Goal: Transaction & Acquisition: Book appointment/travel/reservation

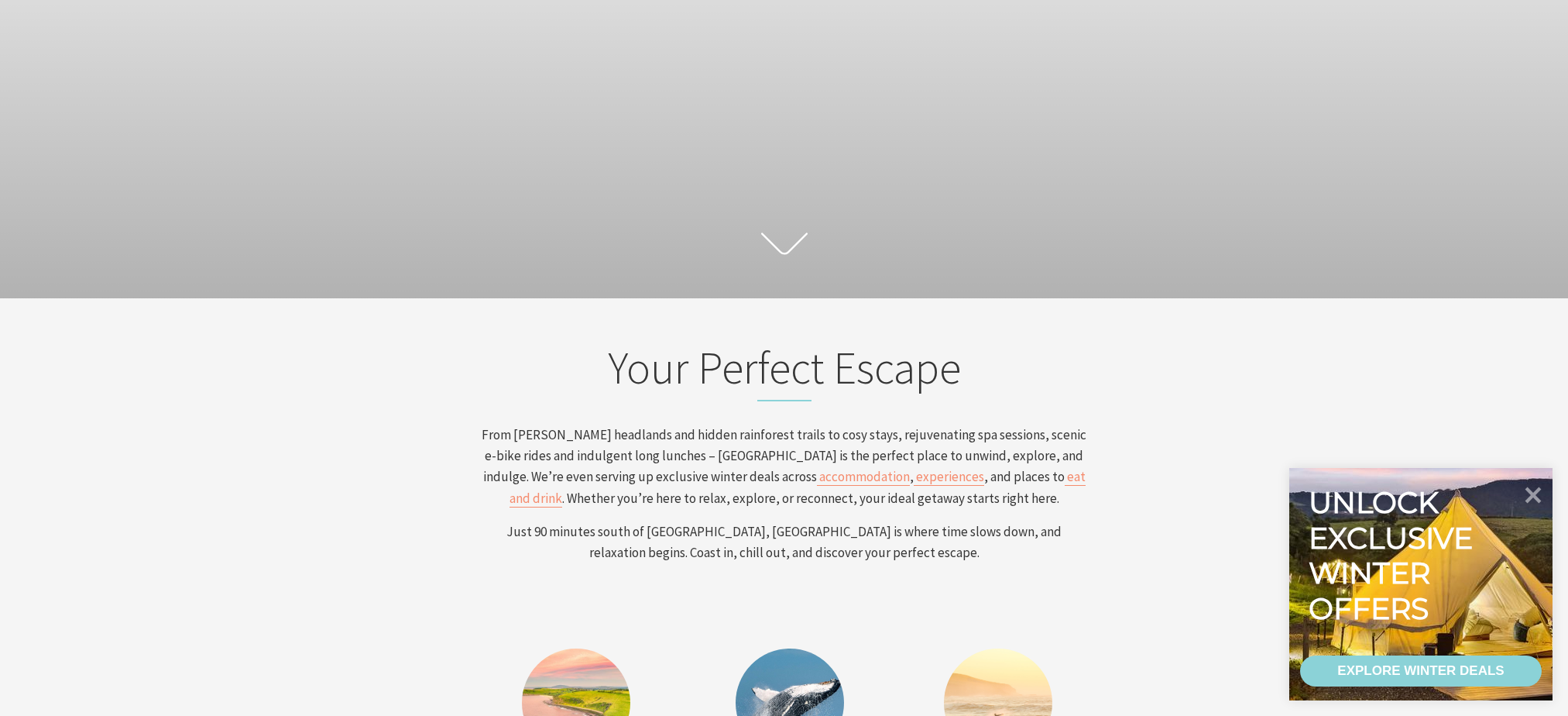
scroll to position [255, 1579]
click at [1422, 667] on div "EXPLORE WINTER DEALS" at bounding box center [1420, 670] width 166 height 31
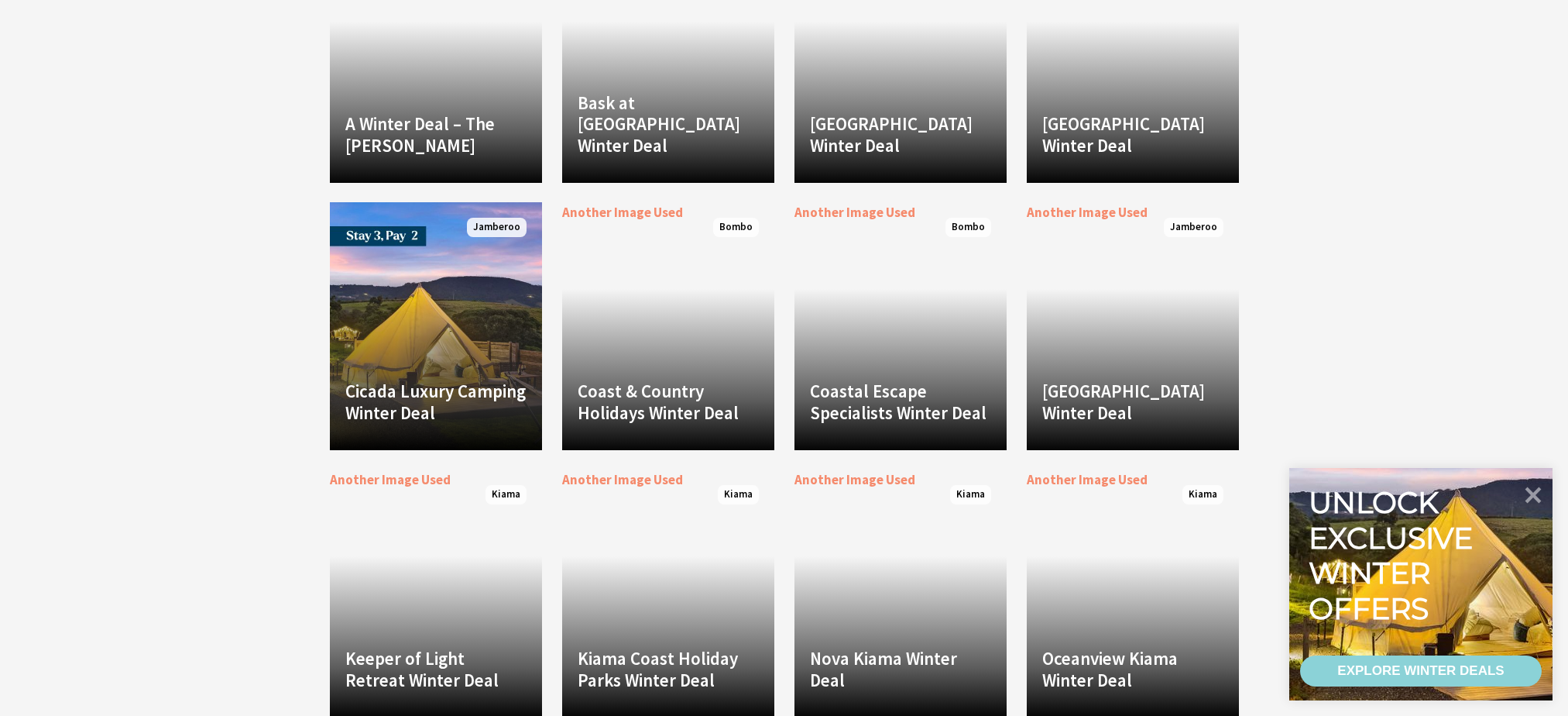
scroll to position [2789, 0]
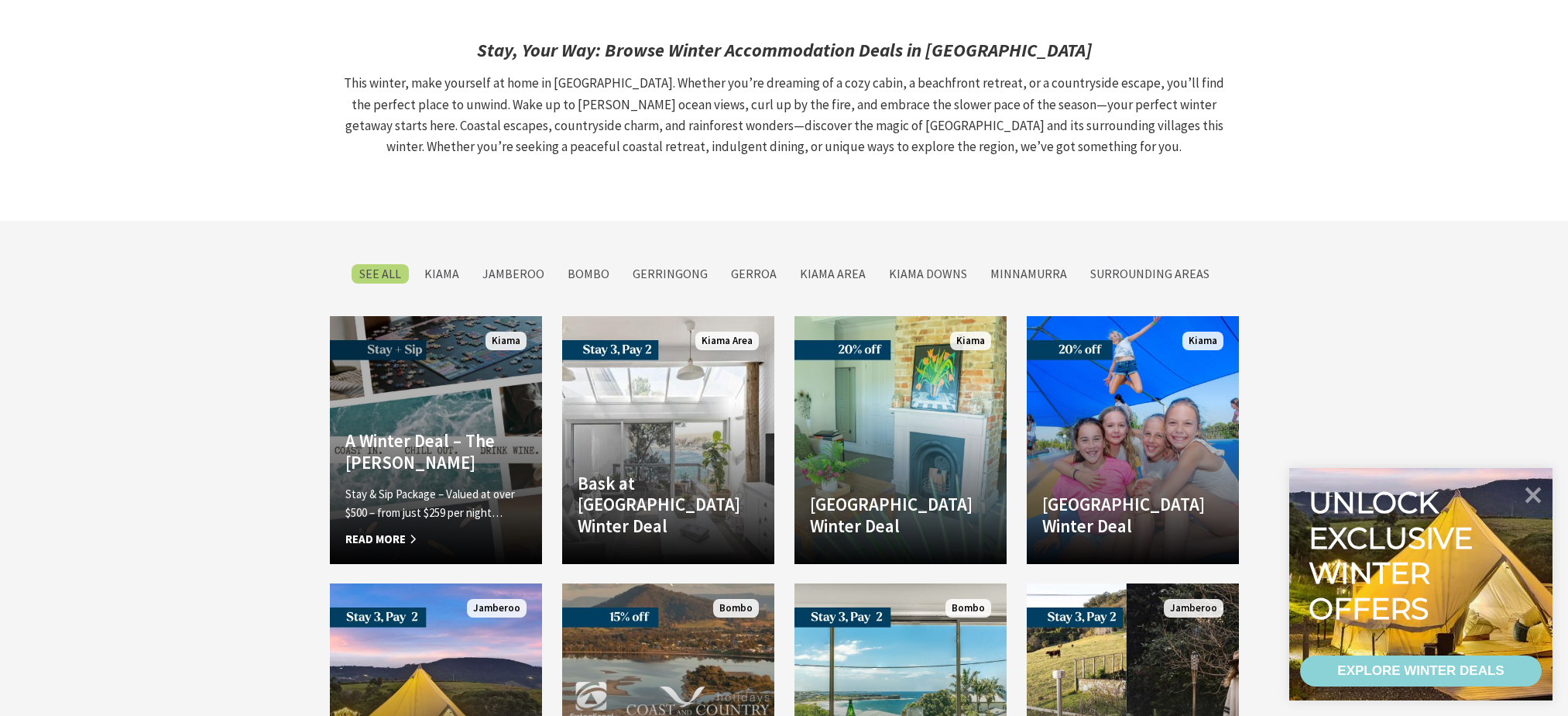
click at [401, 430] on h4 "A Winter Deal – The Sebel Kiama" at bounding box center [436, 451] width 181 height 43
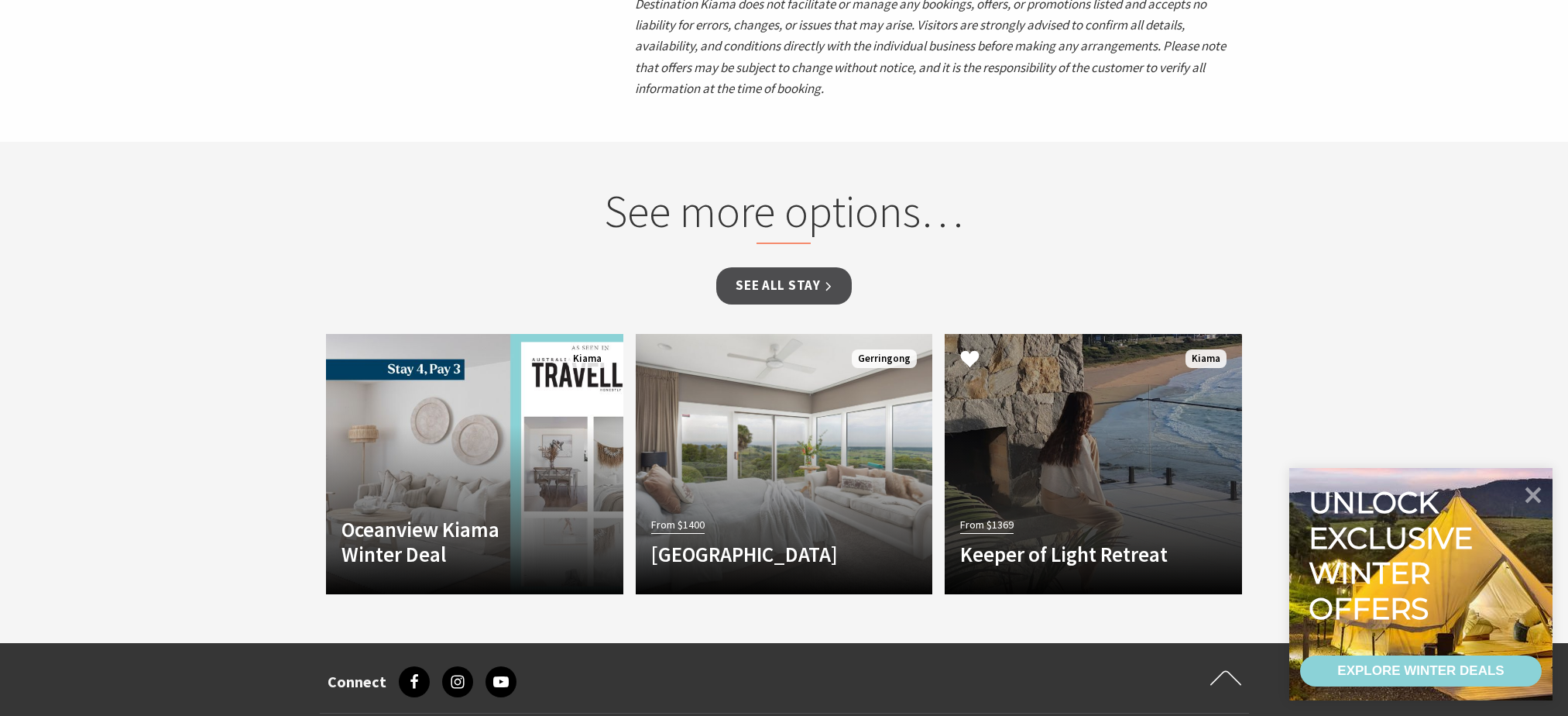
scroll to position [1781, 0]
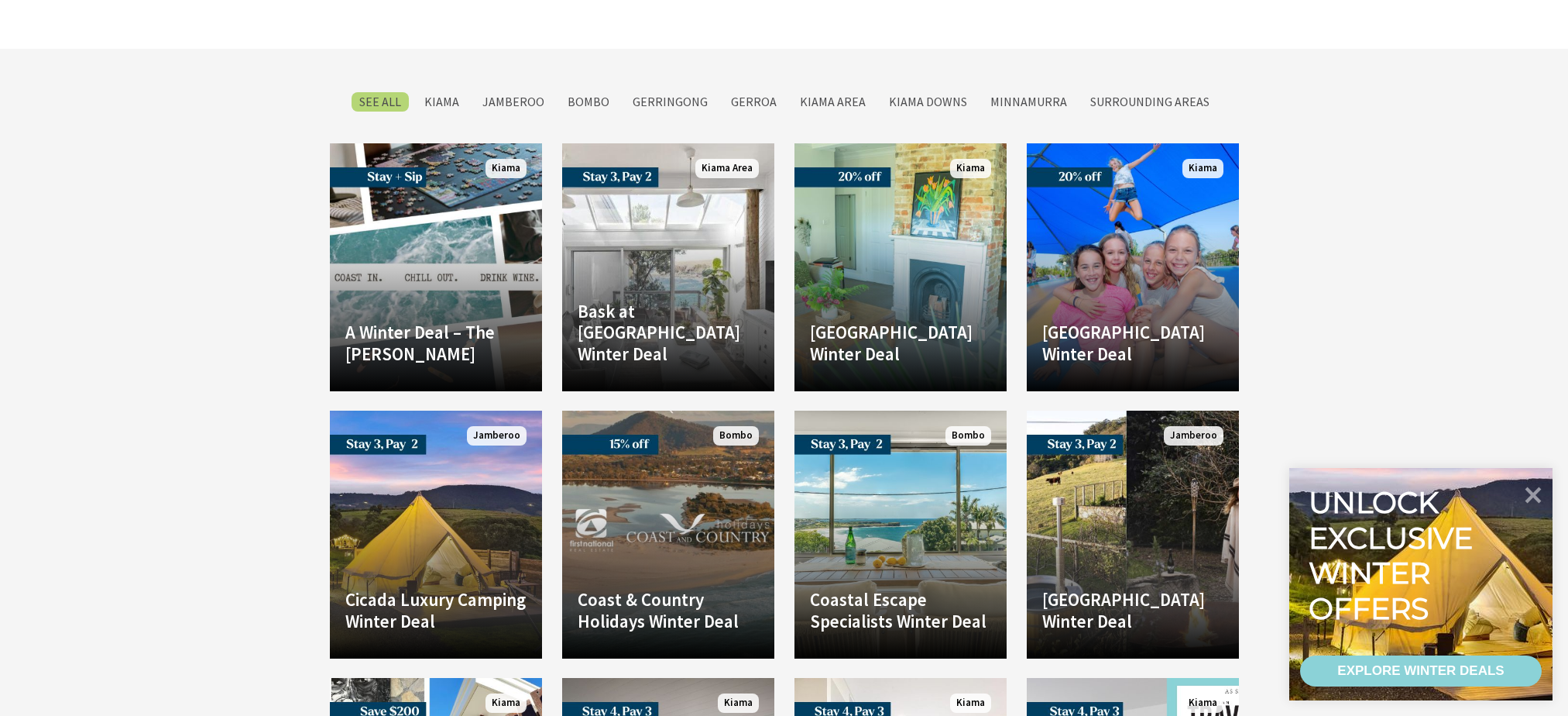
scroll to position [2789, 0]
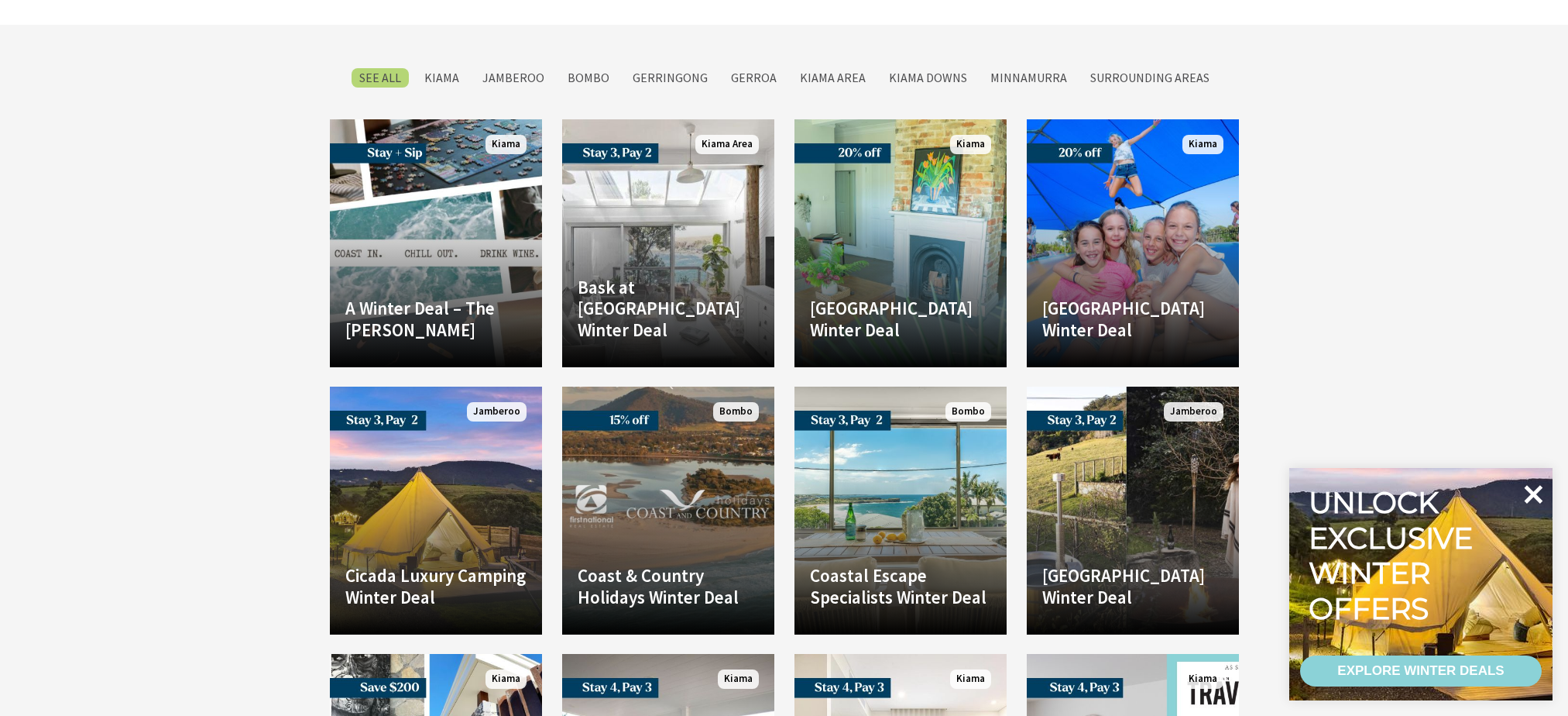
click at [1534, 495] on icon at bounding box center [1534, 494] width 18 height 18
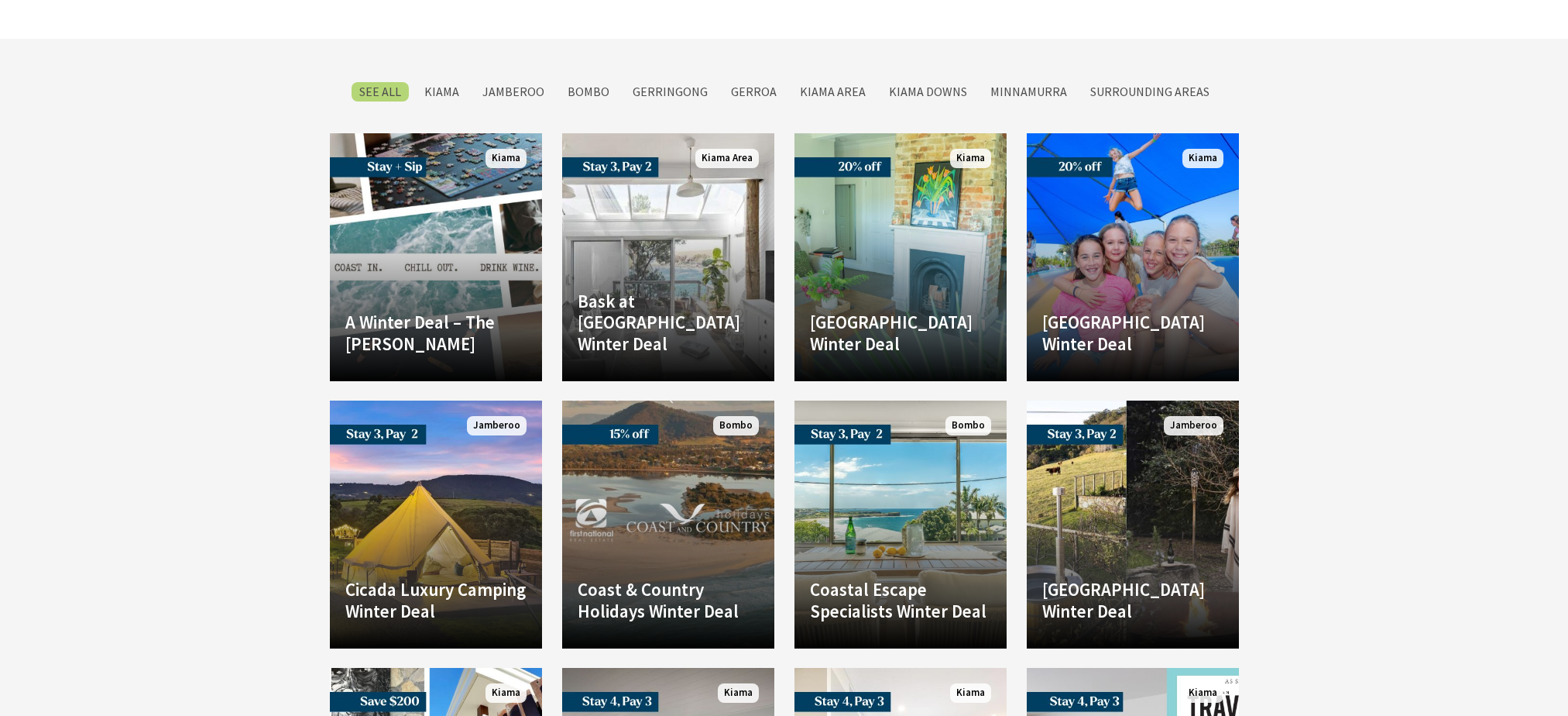
scroll to position [2866, 0]
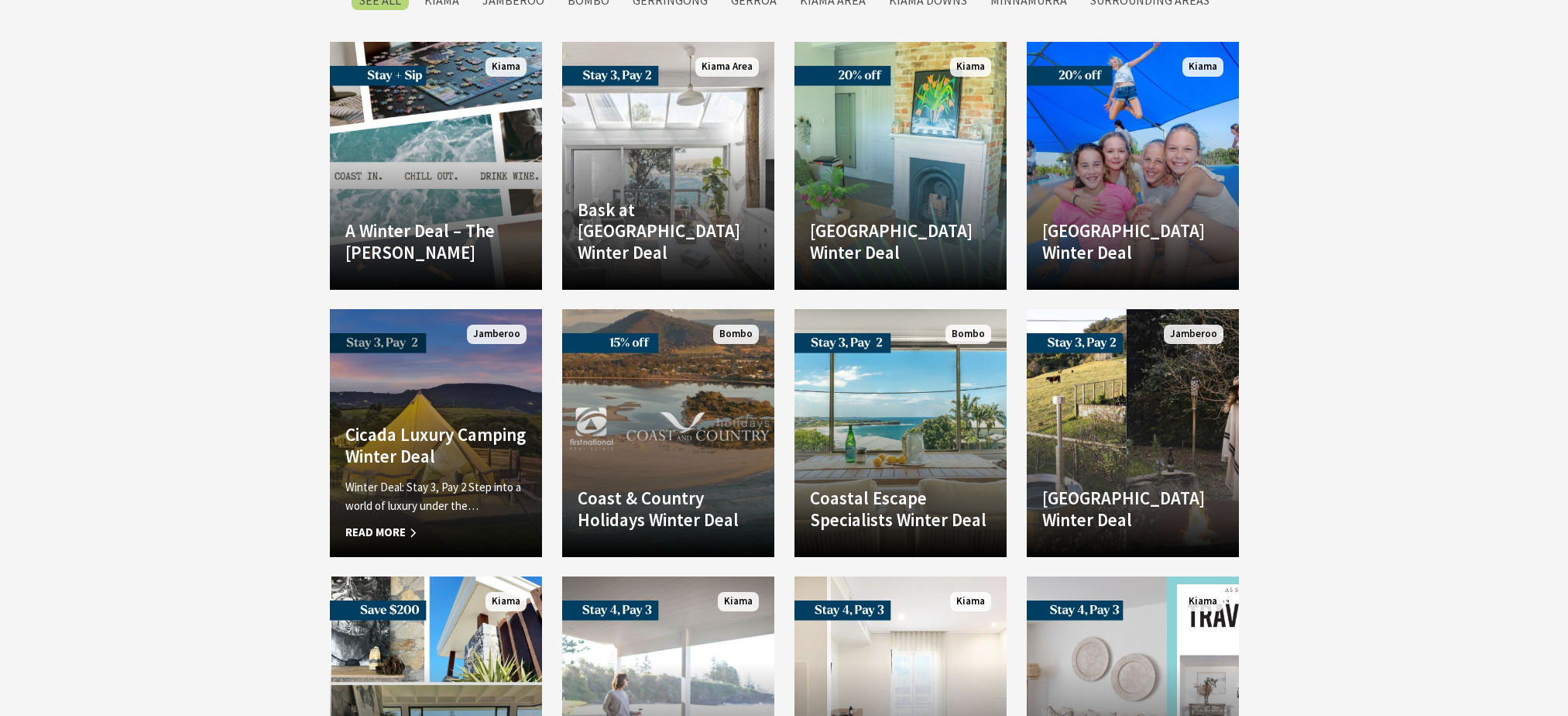
click at [368, 478] on p "Winter Deal: Stay 3, Pay 2 Step into a world of luxury under the…" at bounding box center [436, 496] width 181 height 37
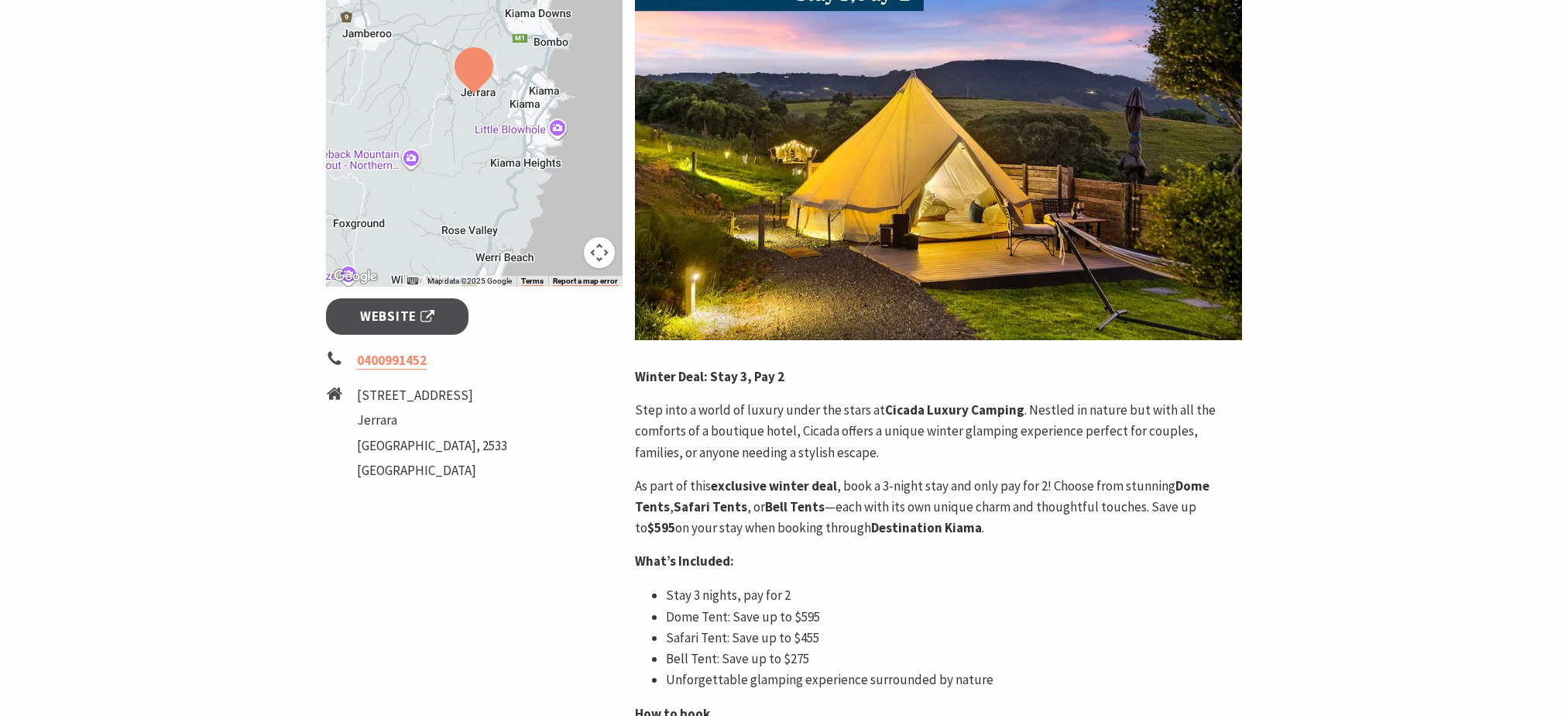
scroll to position [310, 0]
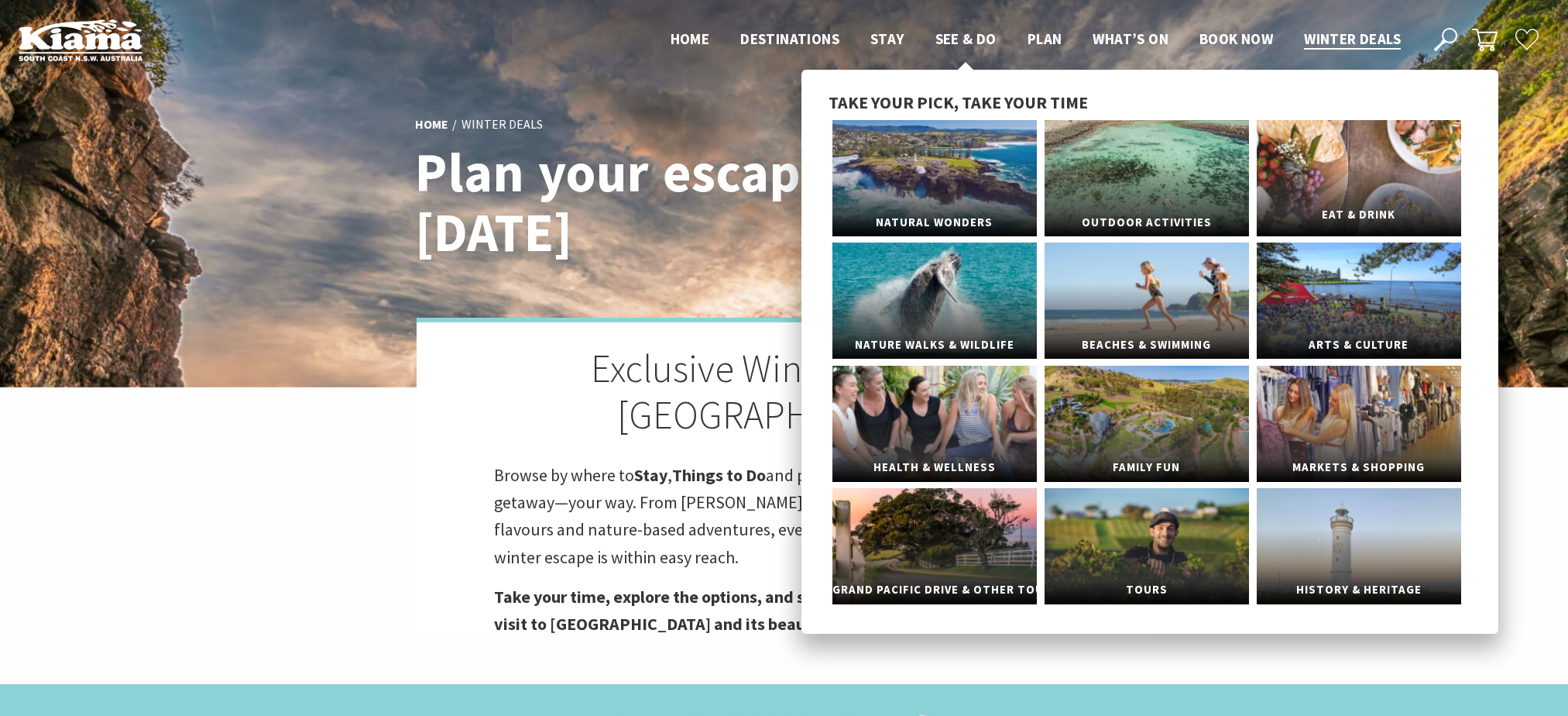
click at [1358, 169] on link "Eat & Drink" at bounding box center [1359, 179] width 204 height 116
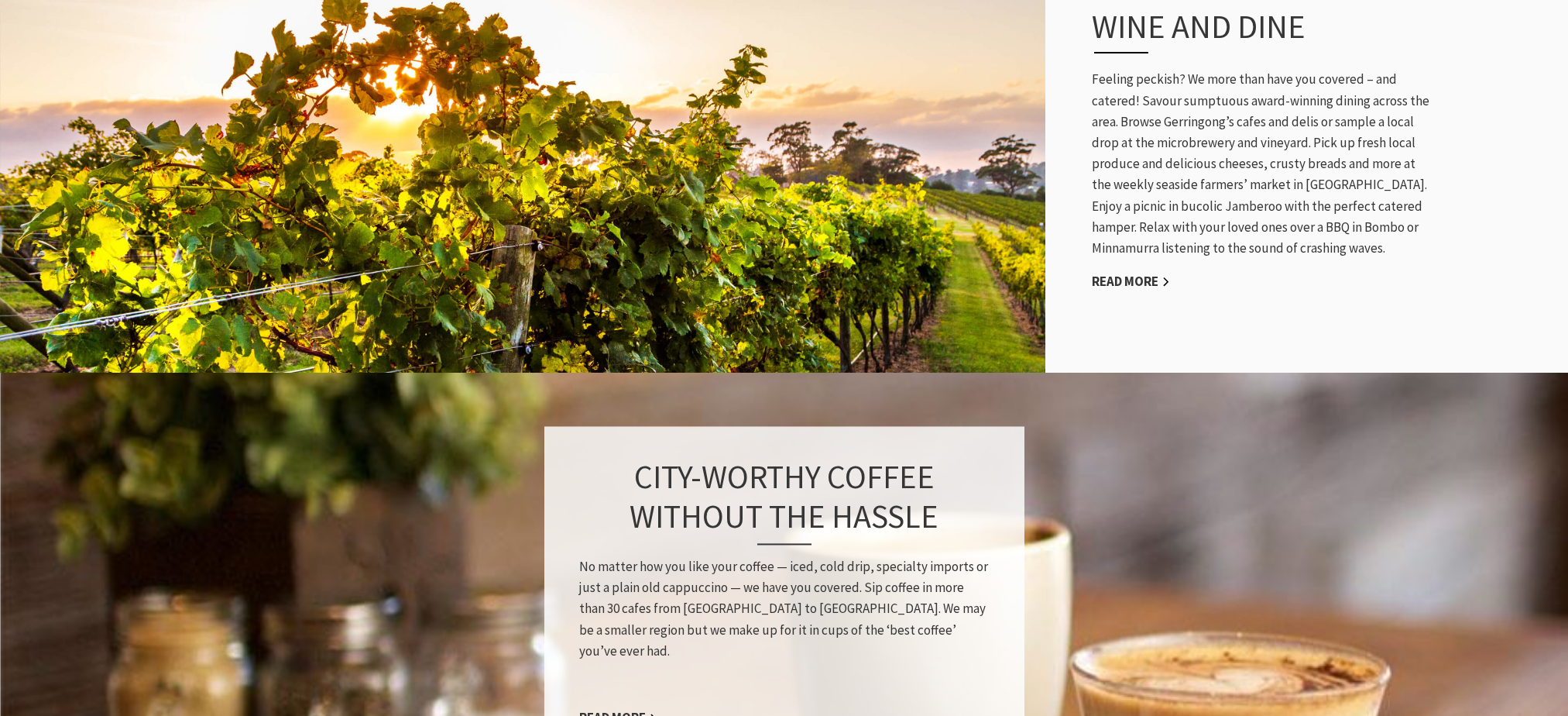
scroll to position [1007, 0]
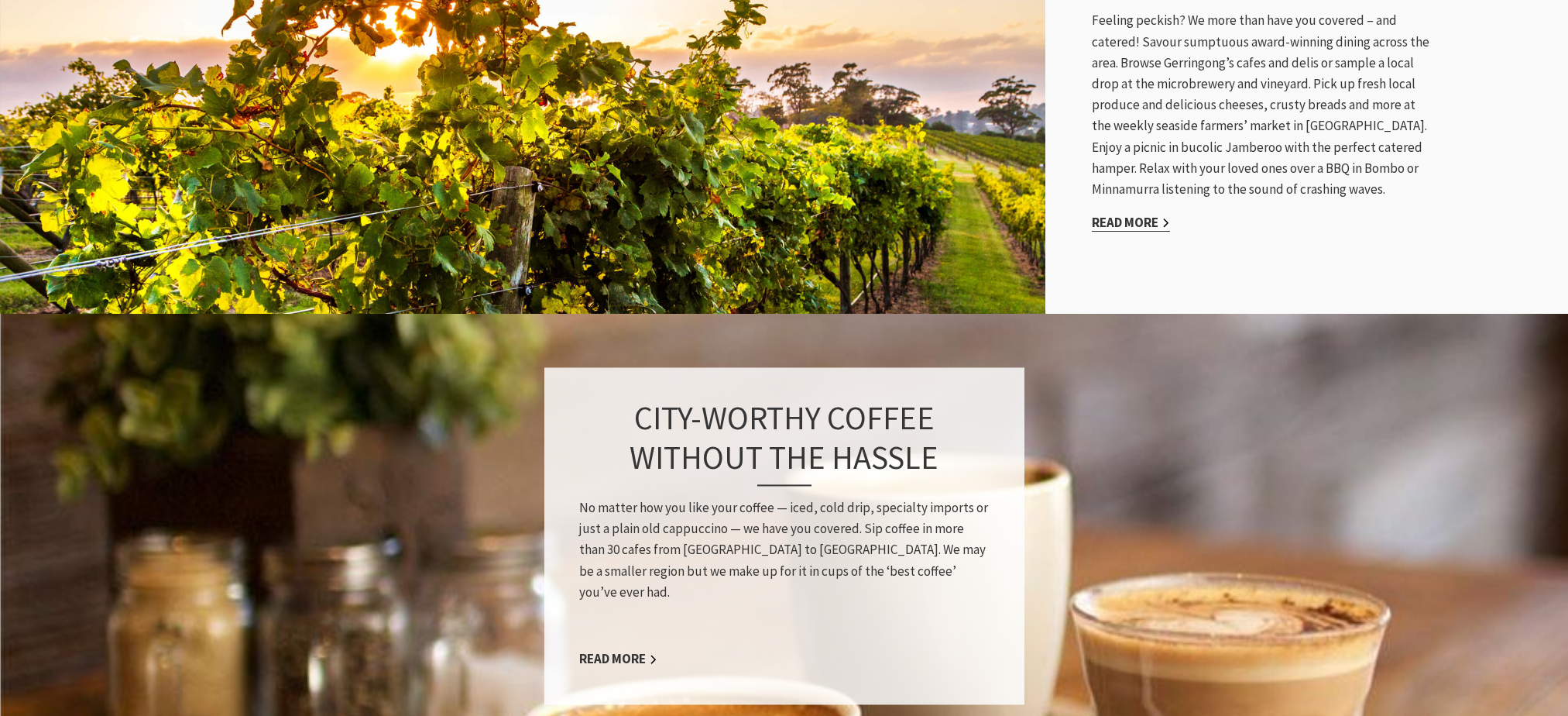
click at [1123, 214] on link "Read More" at bounding box center [1131, 222] width 78 height 18
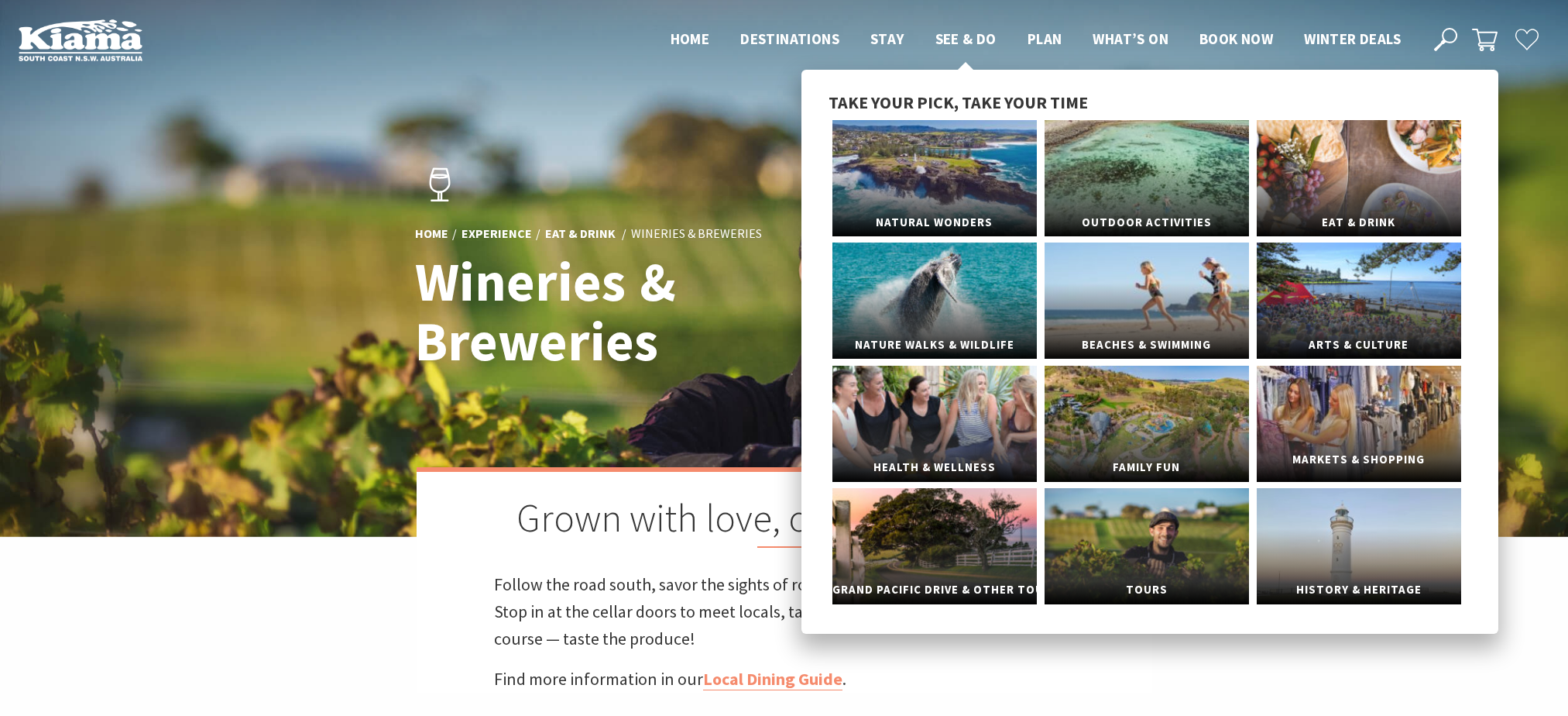
click at [1353, 426] on link "Markets & Shopping" at bounding box center [1359, 424] width 204 height 116
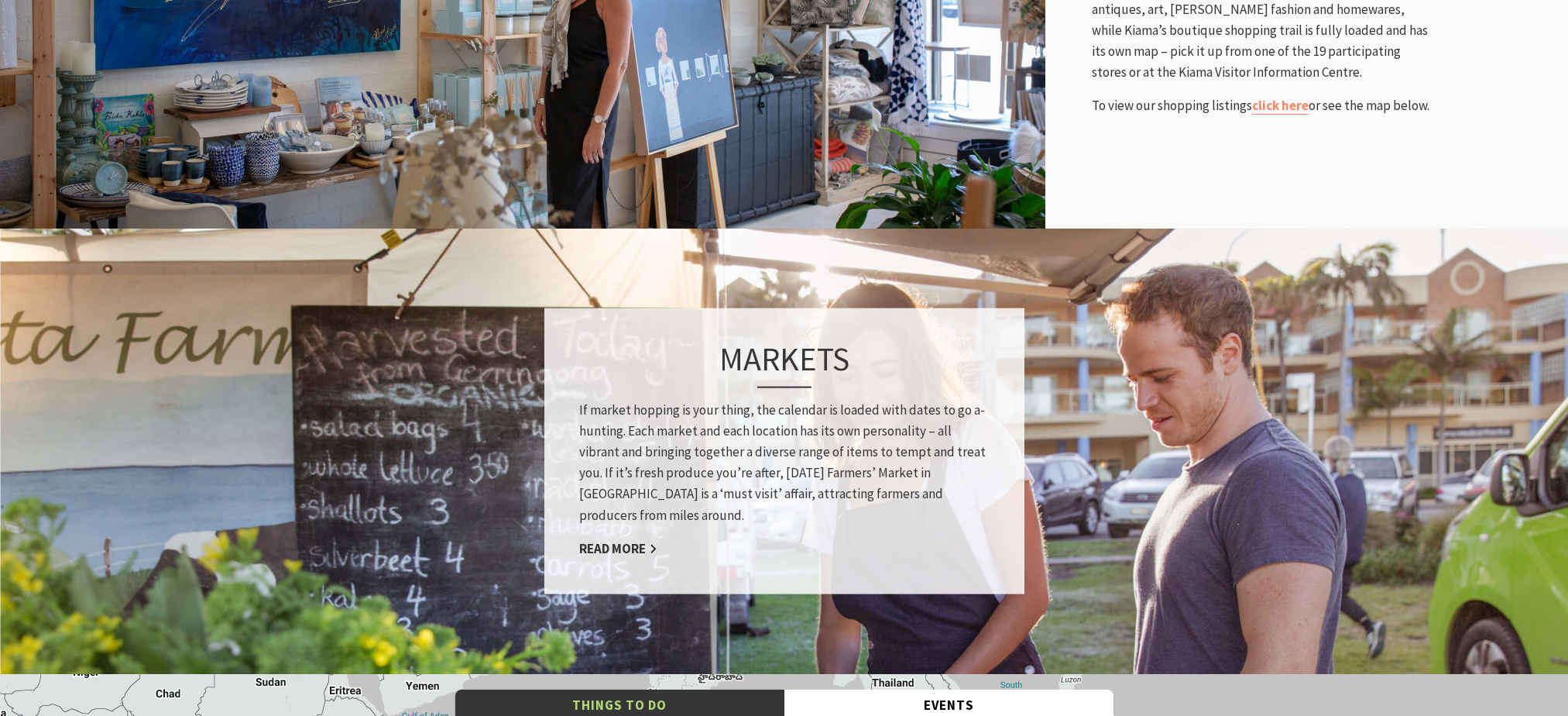
scroll to position [930, 0]
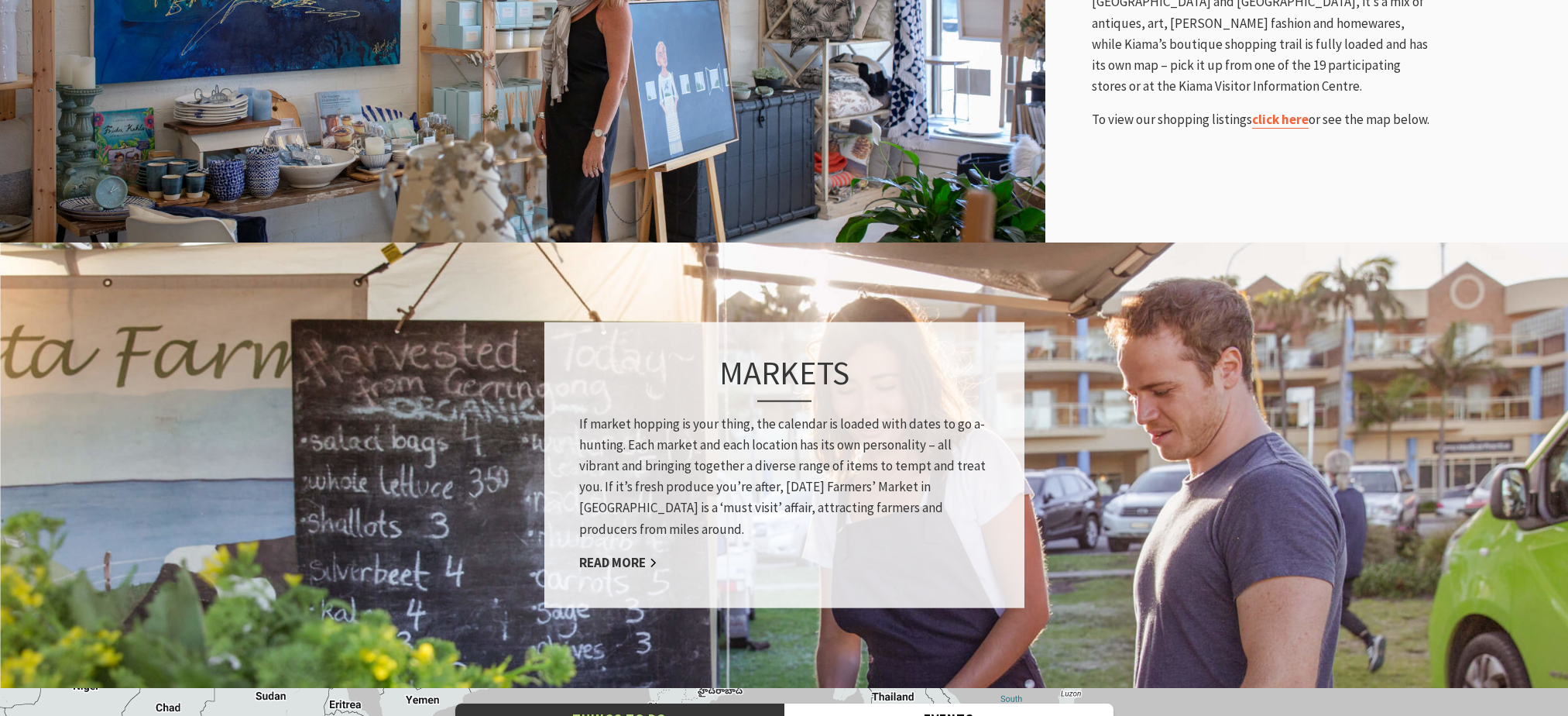
click at [1297, 123] on link "click here" at bounding box center [1280, 119] width 56 height 18
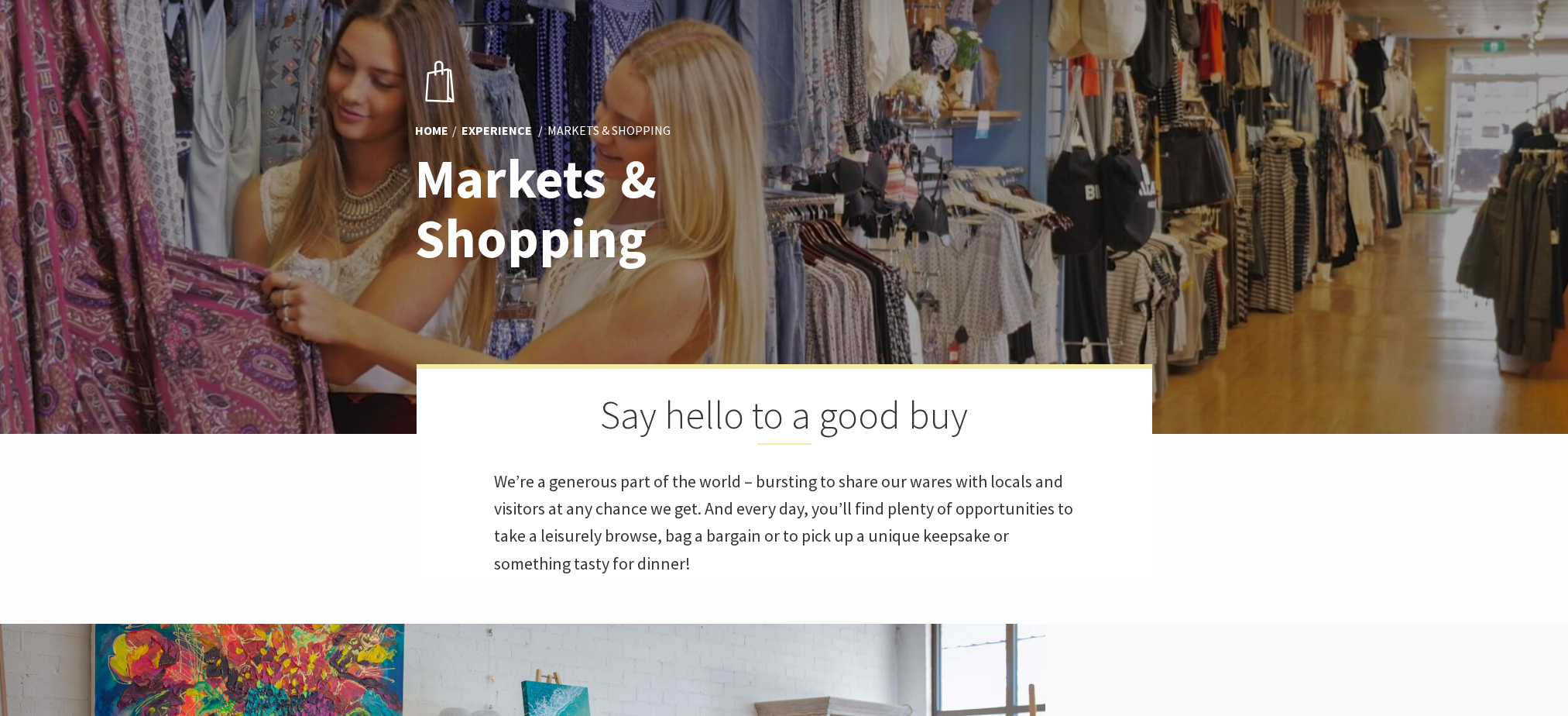
scroll to position [0, 0]
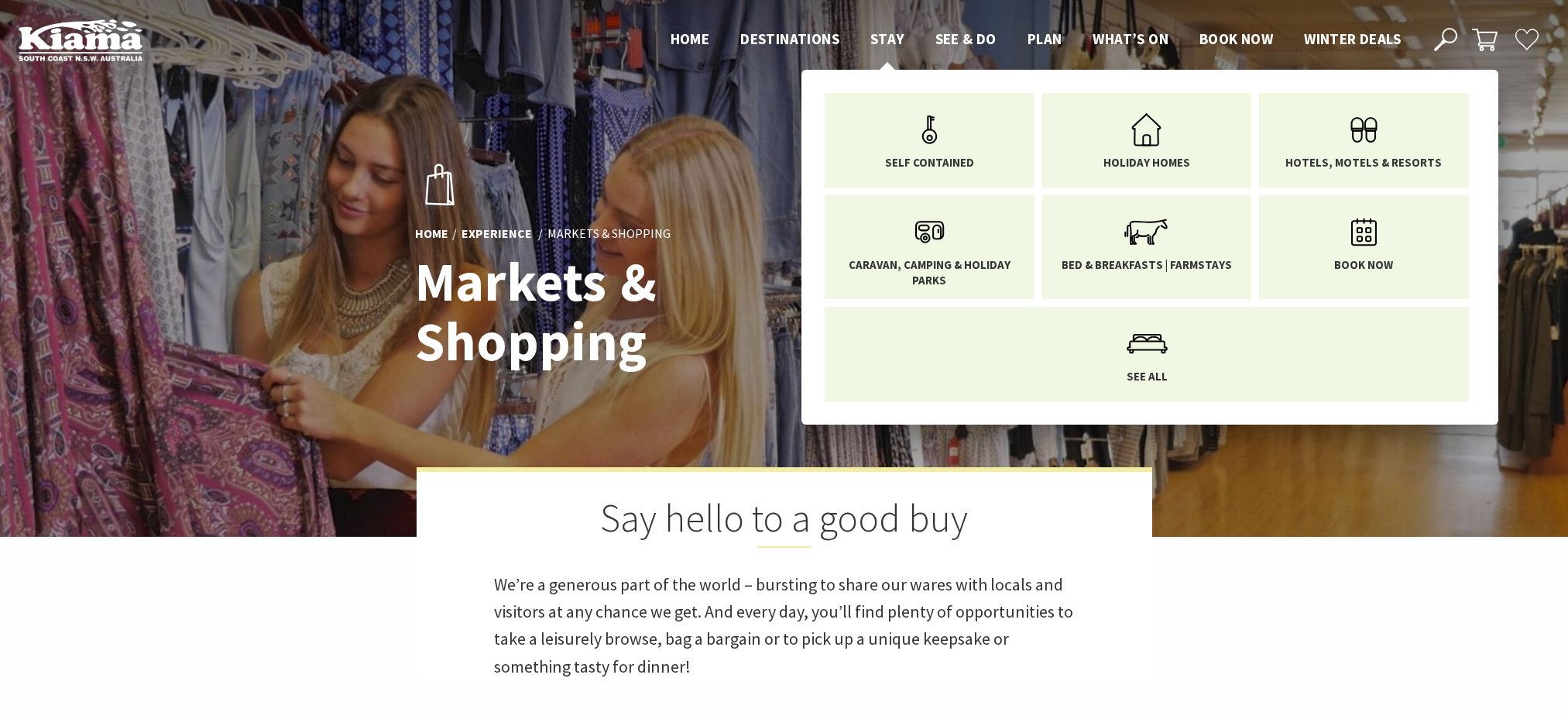
click at [886, 35] on span "Stay" at bounding box center [888, 38] width 34 height 18
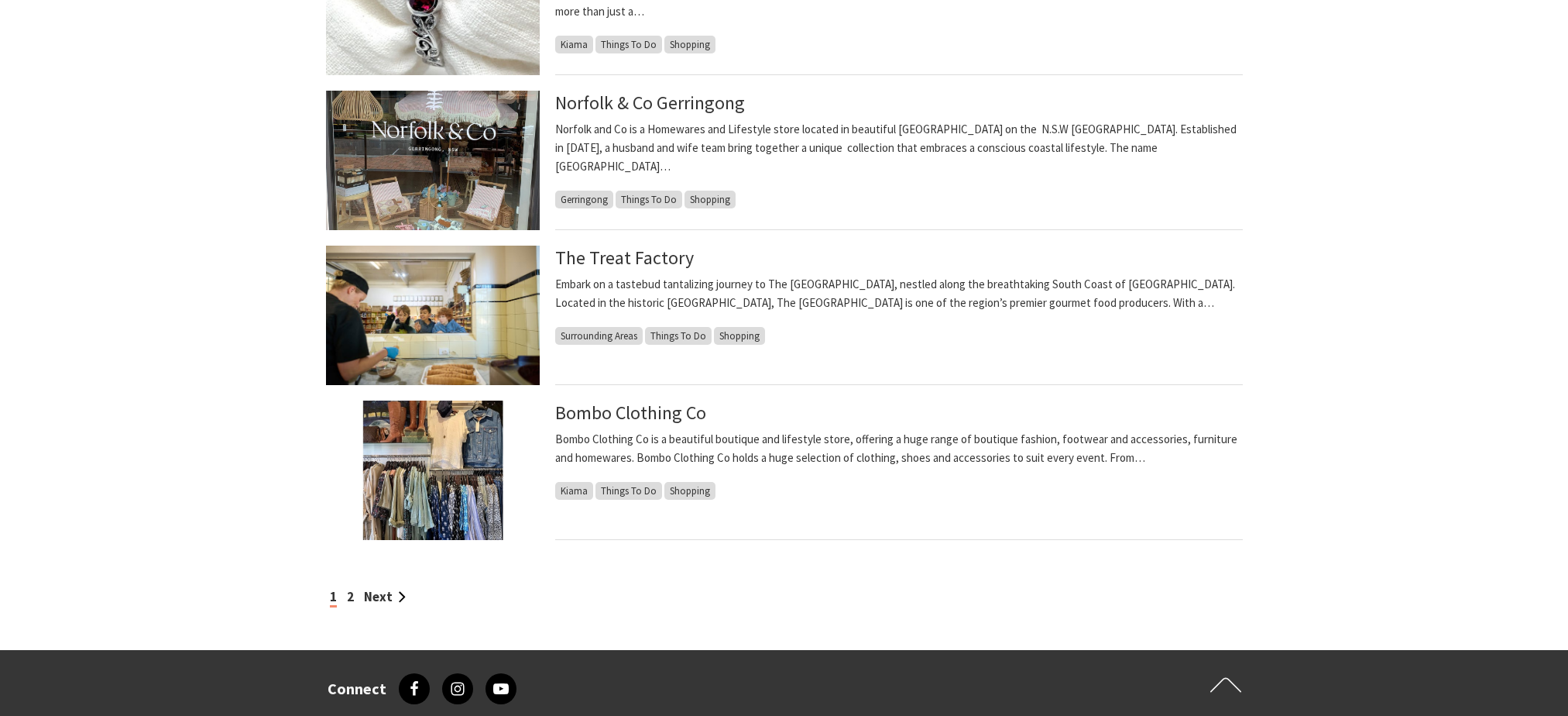
scroll to position [1162, 0]
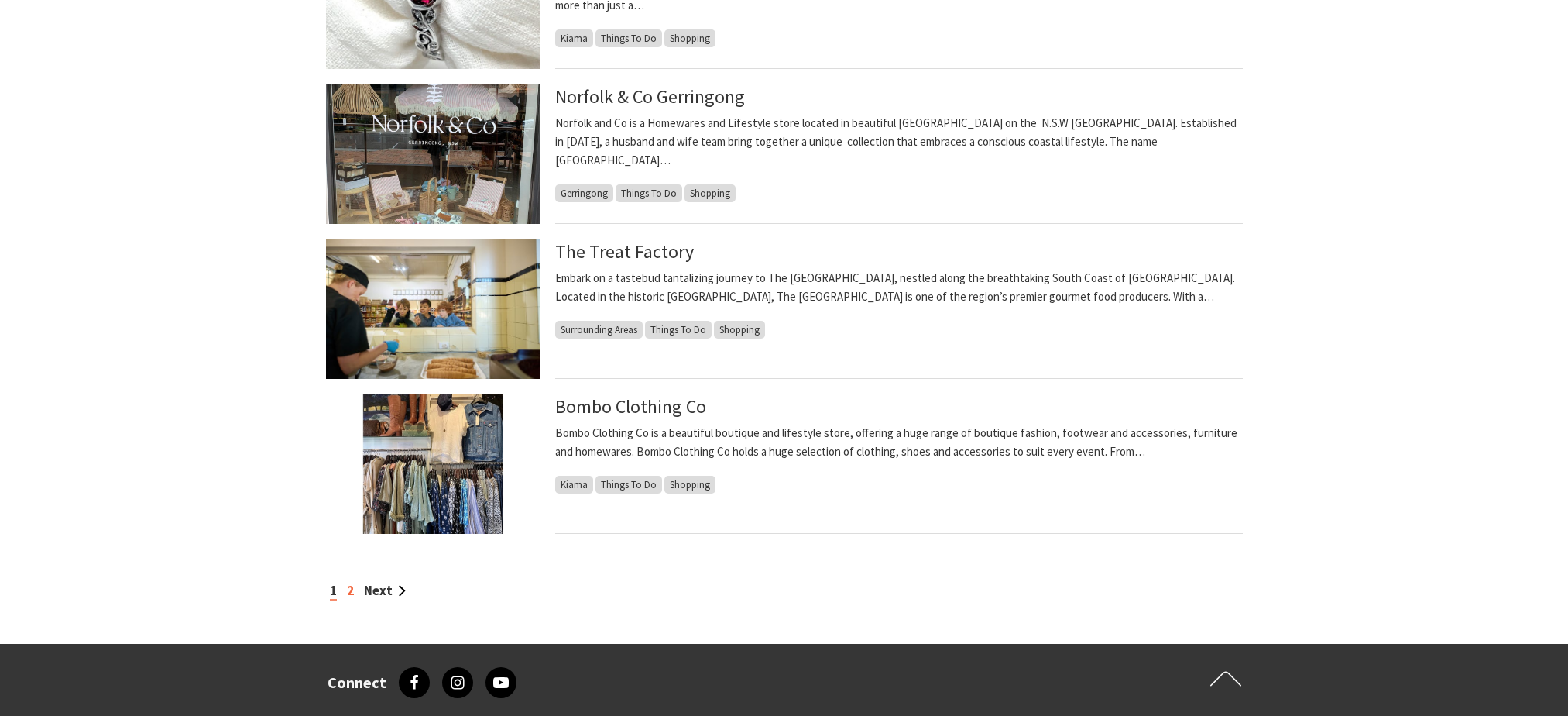
click at [351, 595] on link "2" at bounding box center [350, 590] width 7 height 17
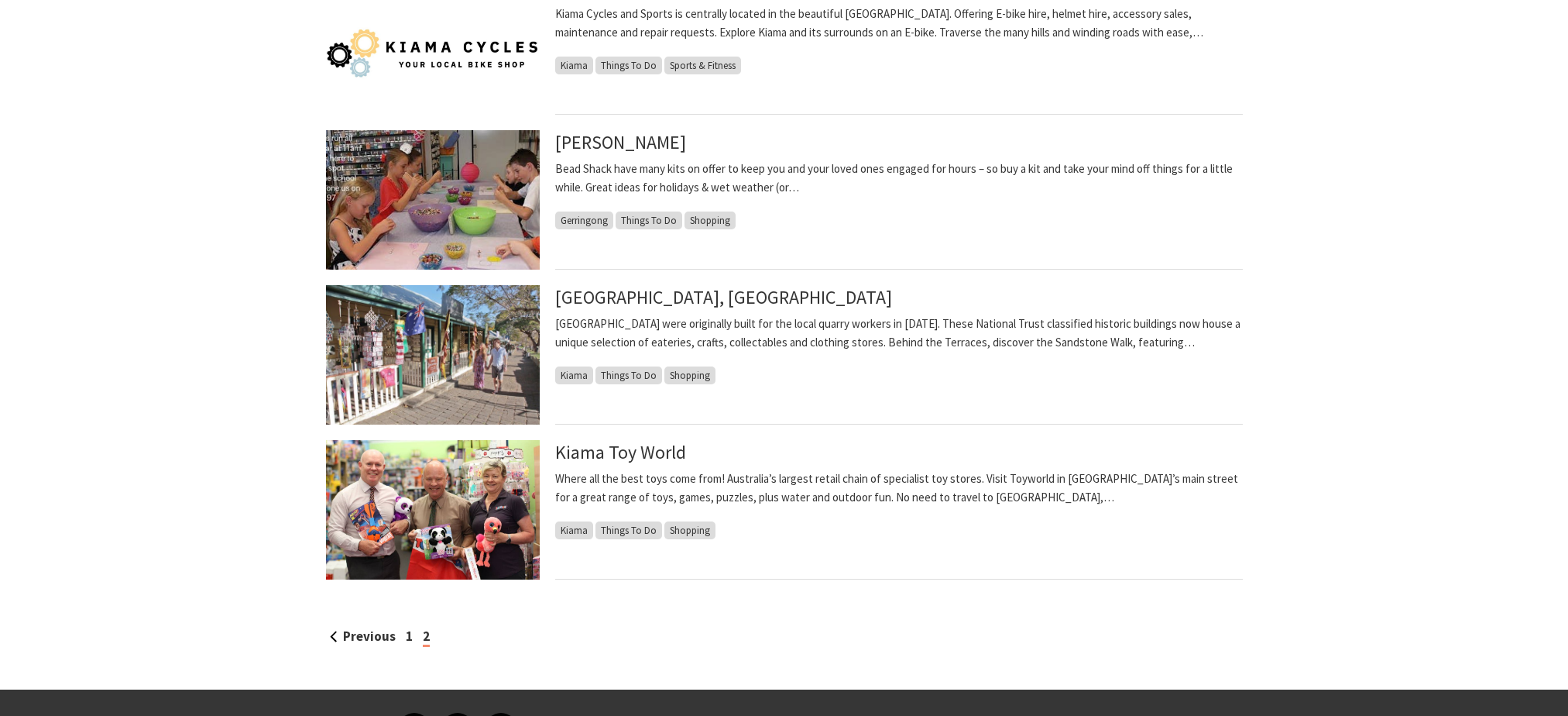
scroll to position [1007, 0]
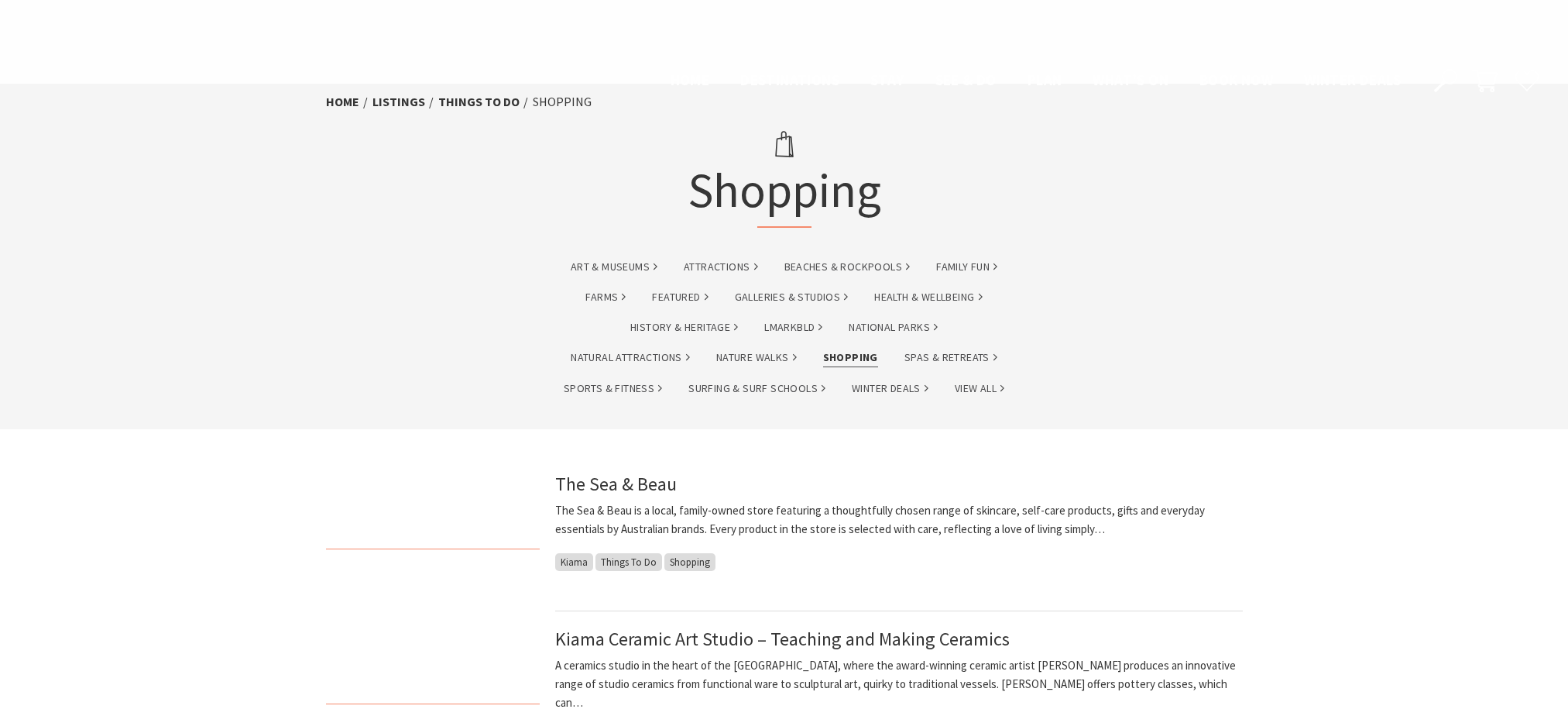
scroll to position [1162, 0]
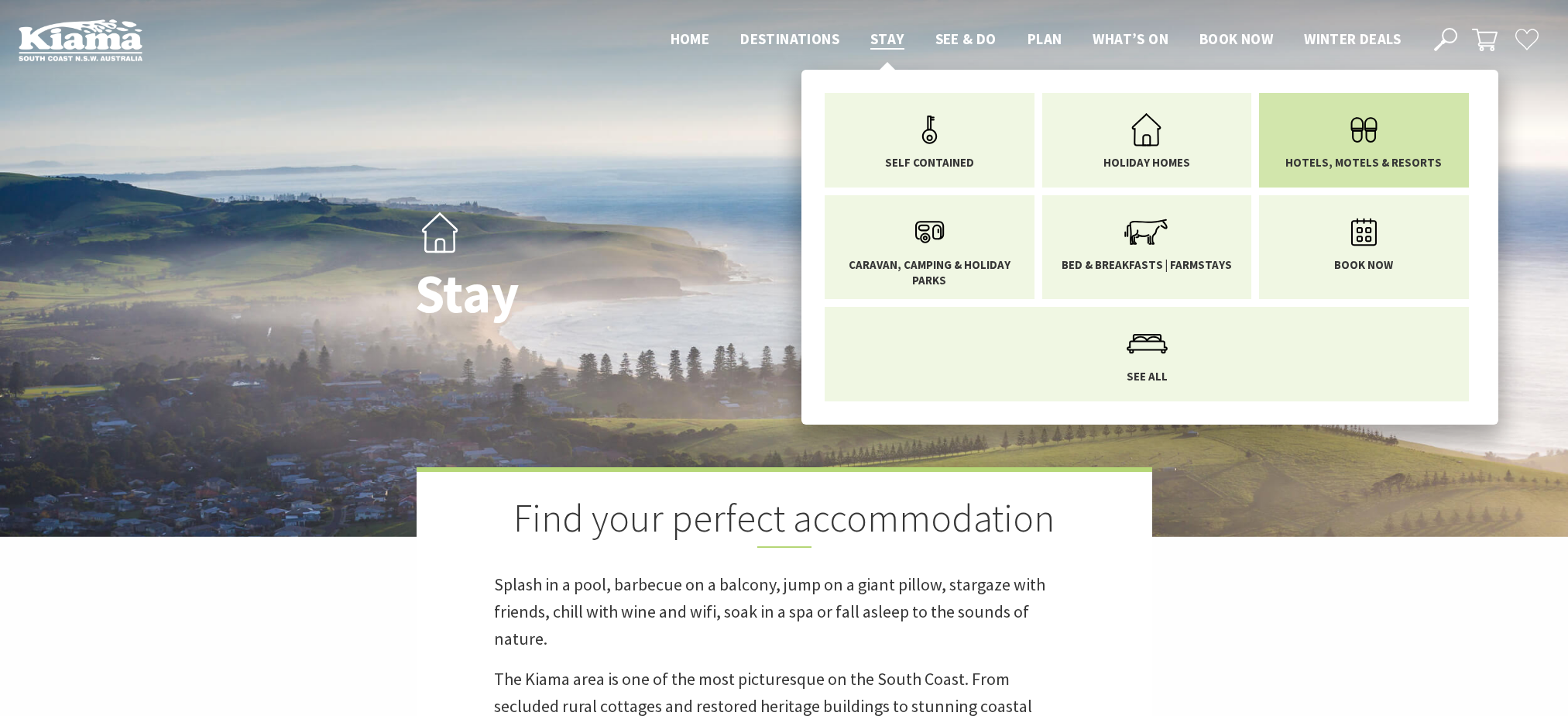
click at [1378, 141] on icon "Main Menu" at bounding box center [1364, 130] width 51 height 51
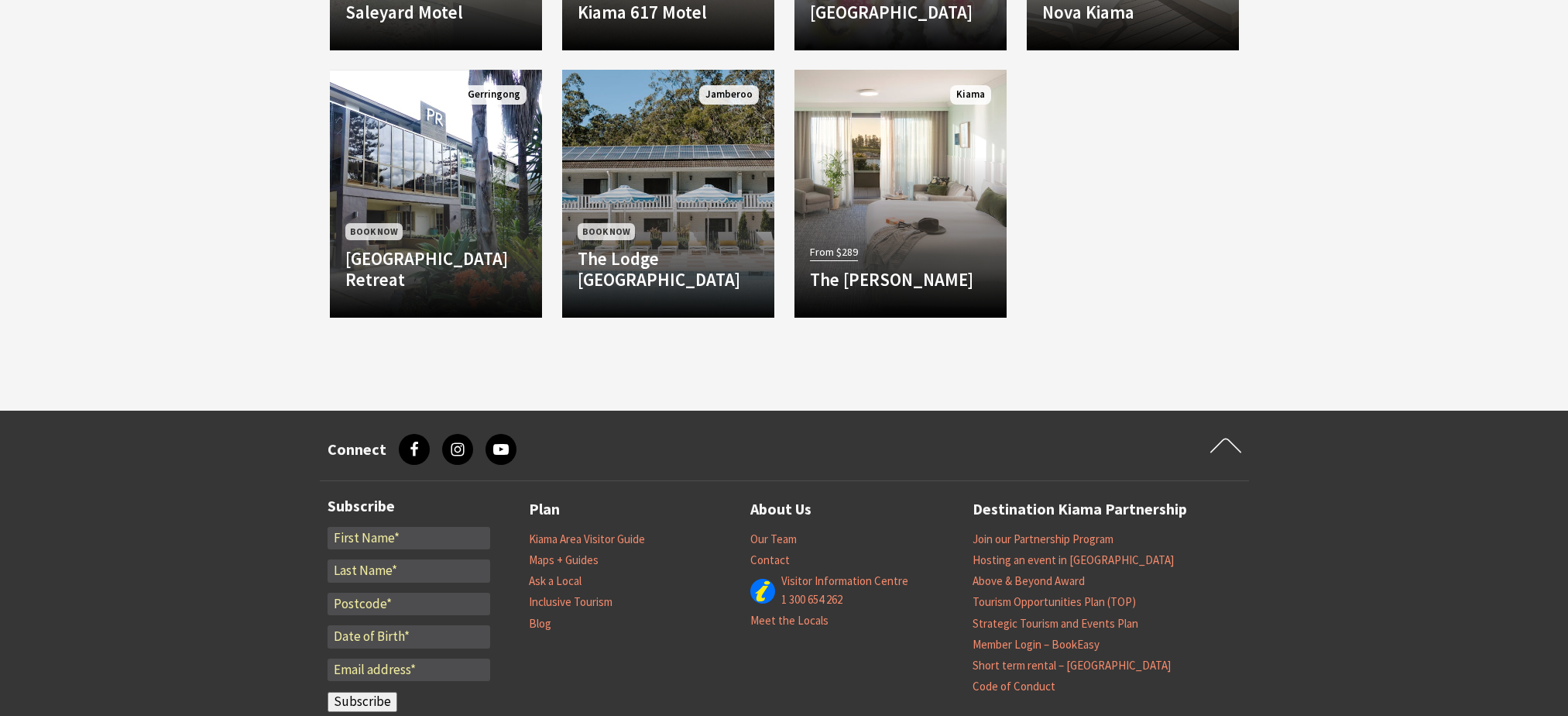
scroll to position [1627, 0]
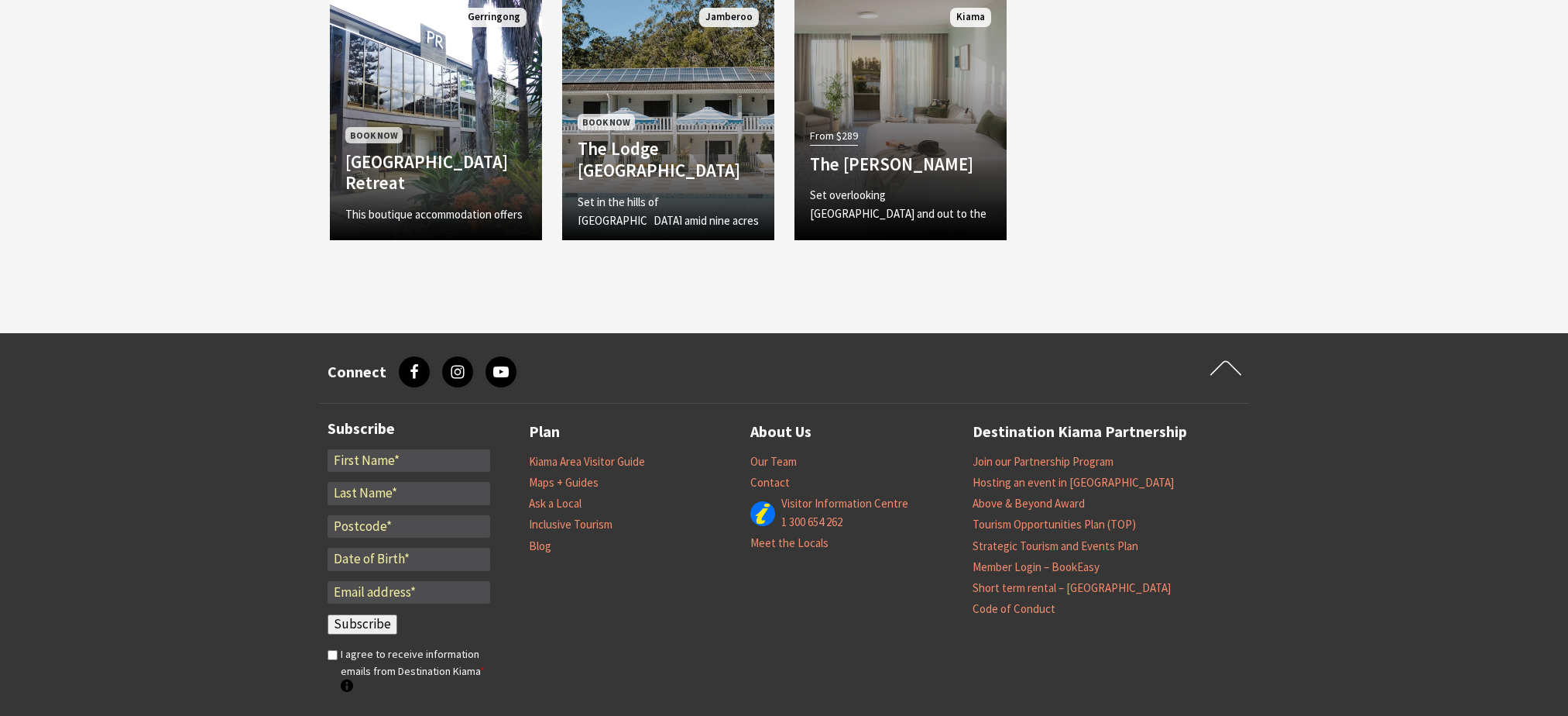
click at [861, 190] on div "From $289 The [PERSON_NAME] Set overlooking [GEOGRAPHIC_DATA] and out to the Pa…" at bounding box center [901, 175] width 212 height 99
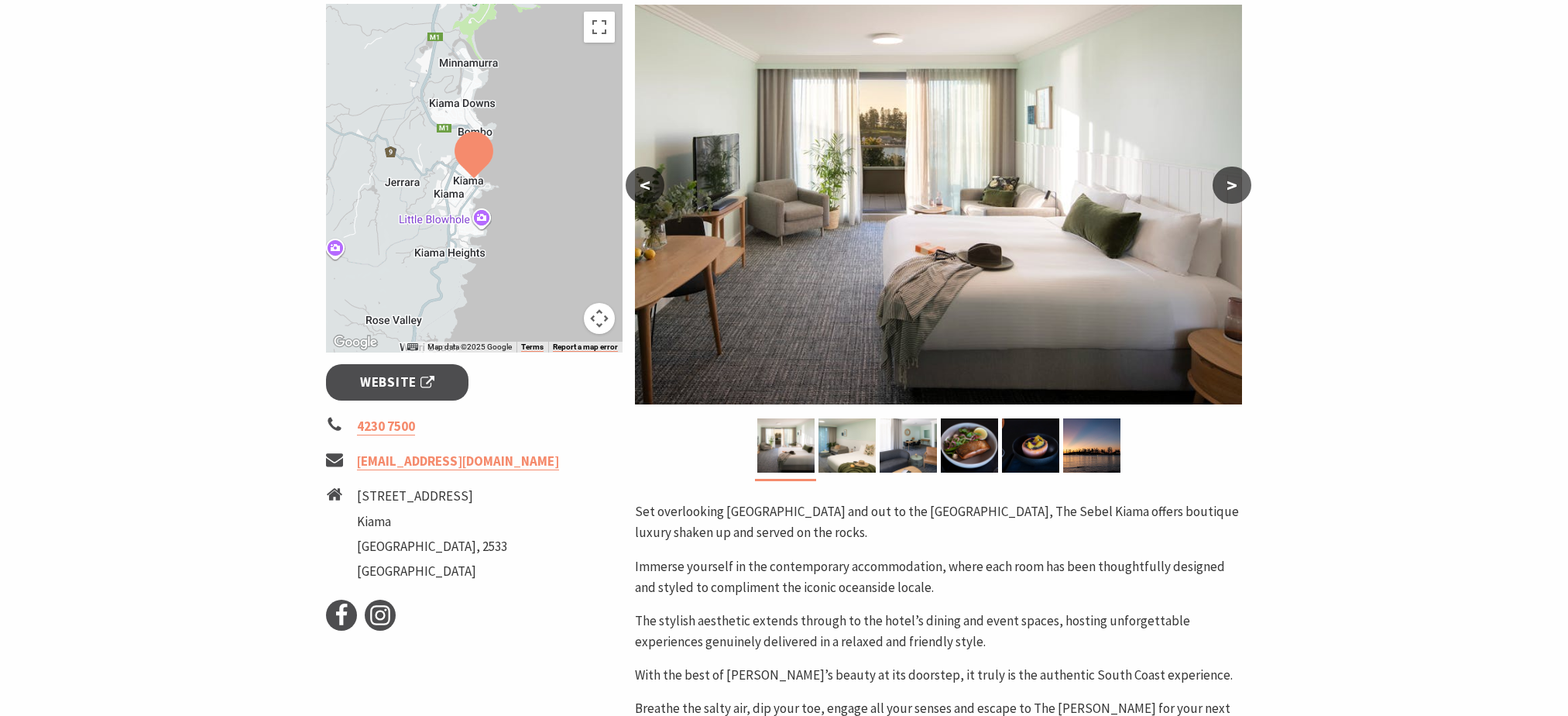
scroll to position [310, 0]
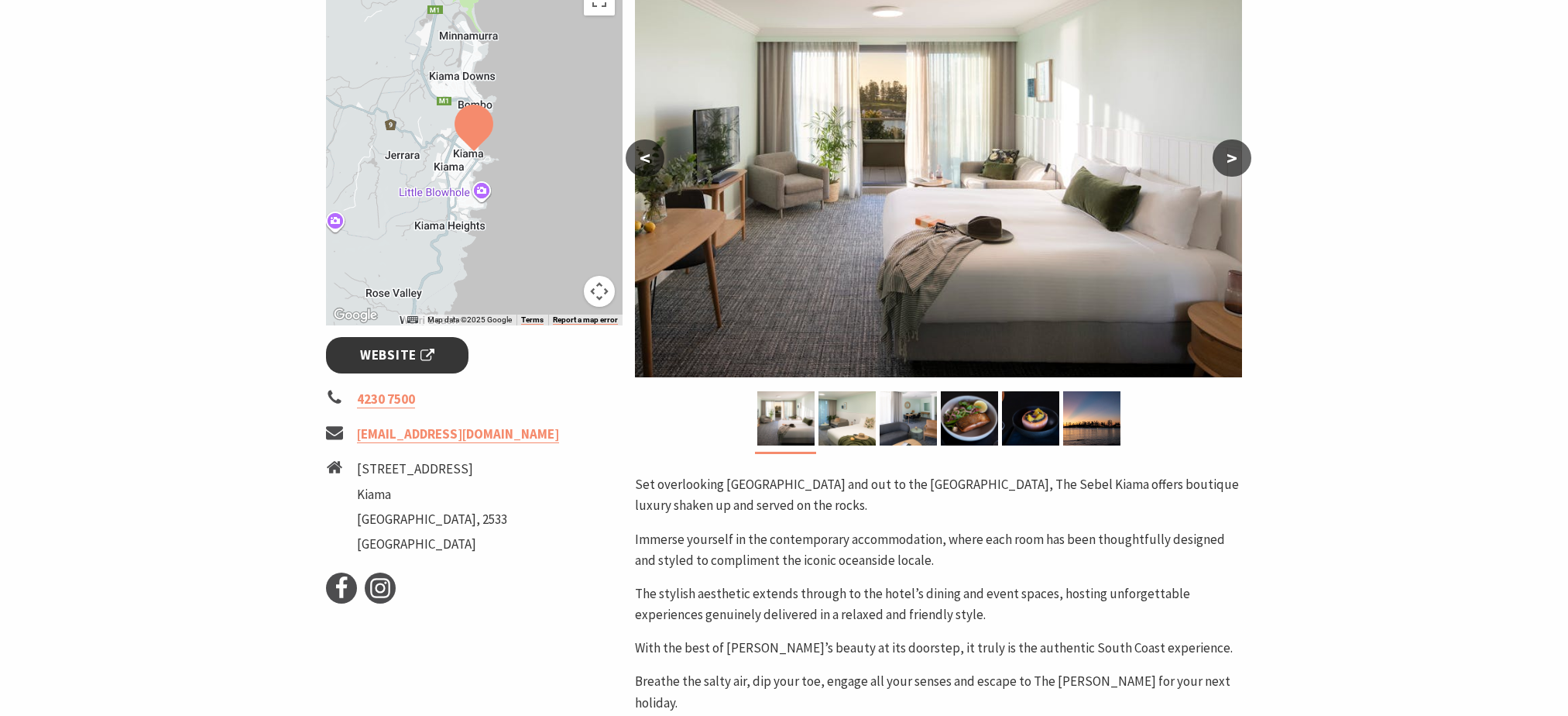
click at [402, 346] on span "Website" at bounding box center [397, 355] width 74 height 21
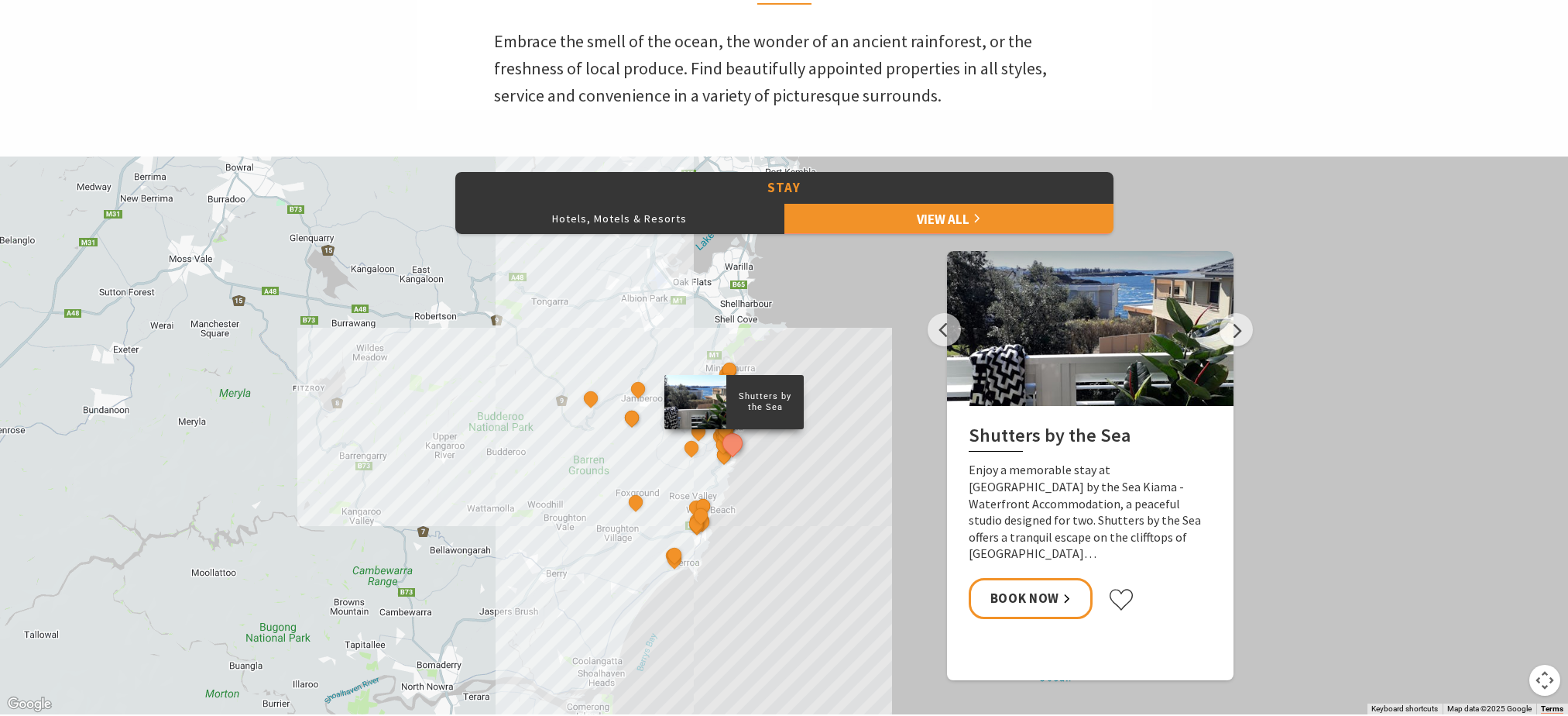
scroll to position [542, 0]
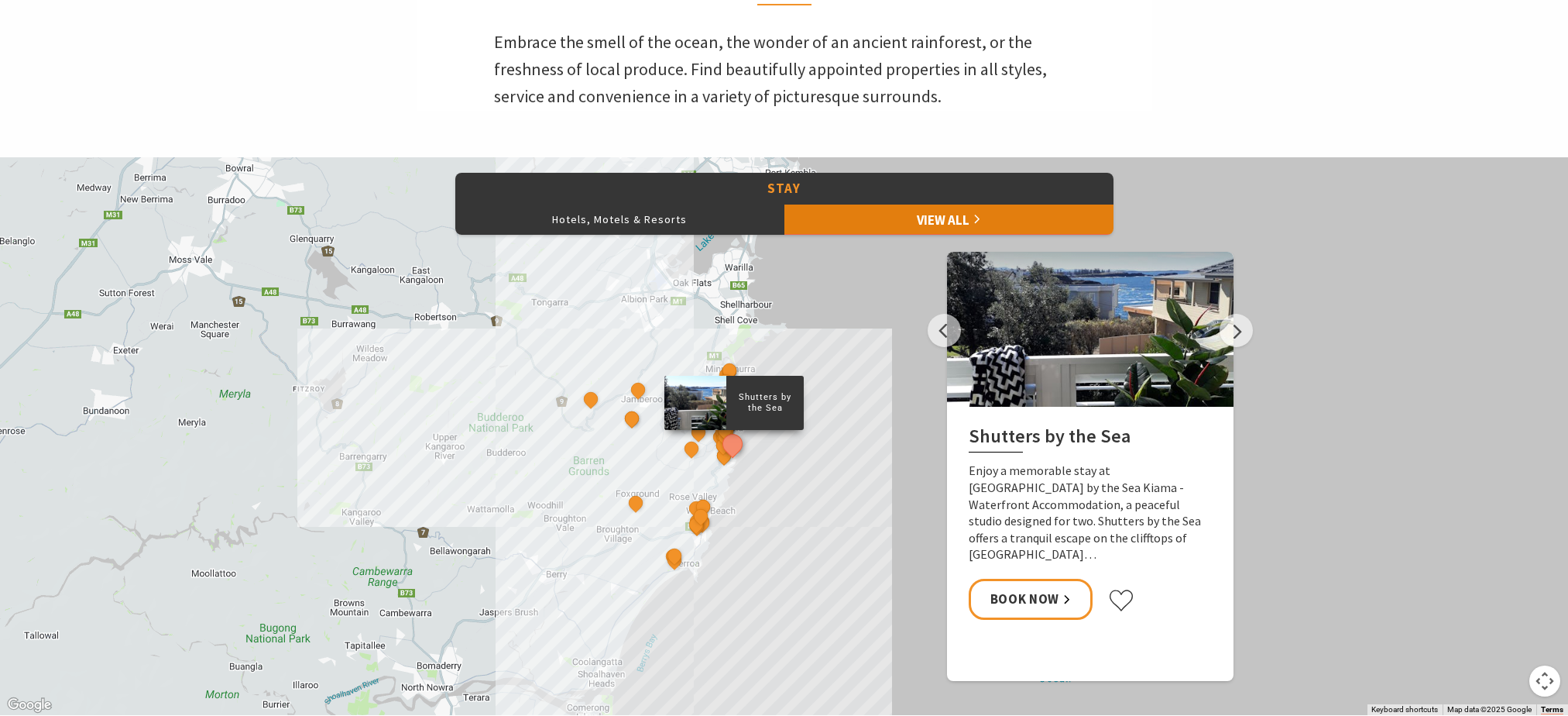
click at [957, 215] on link "View All" at bounding box center [949, 219] width 329 height 31
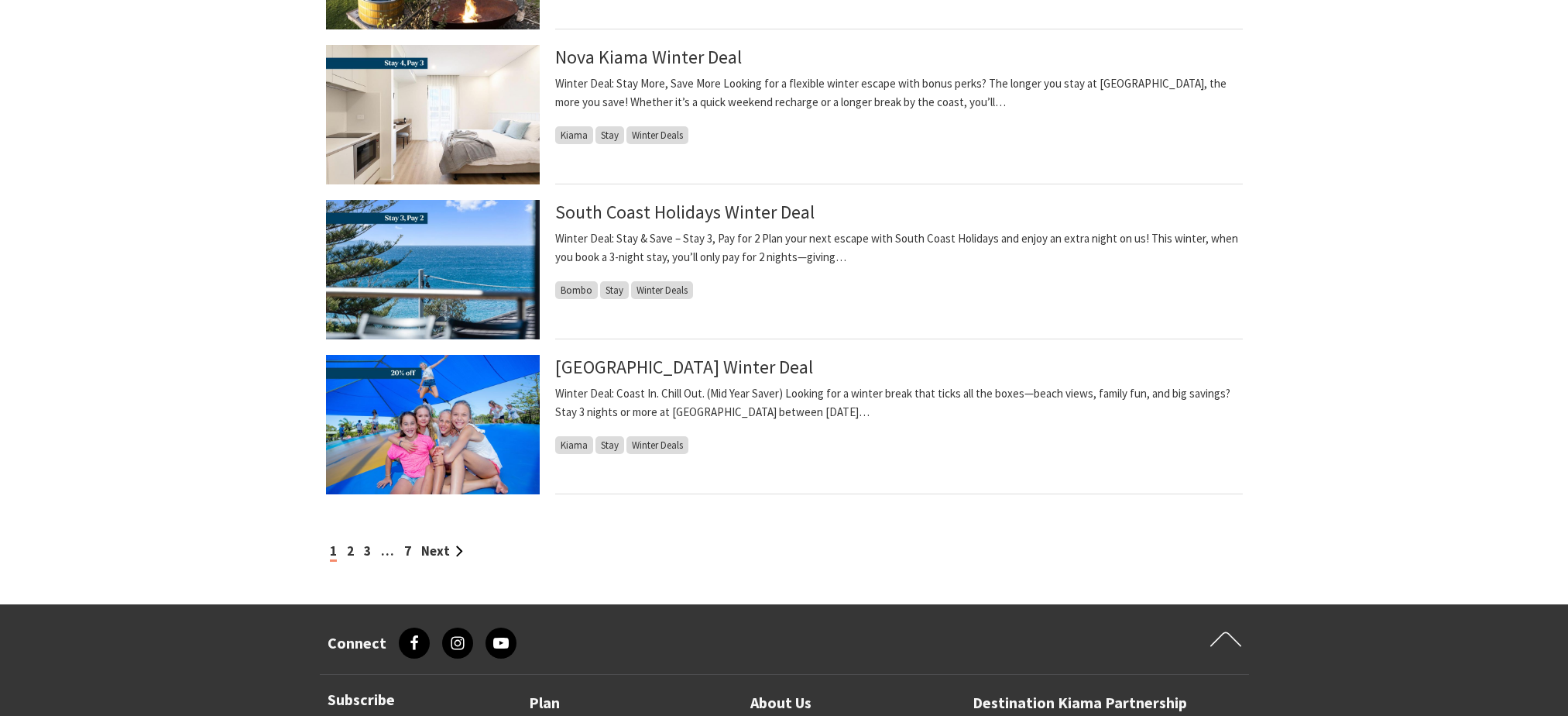
scroll to position [1472, 0]
click at [352, 553] on link "2" at bounding box center [350, 552] width 7 height 17
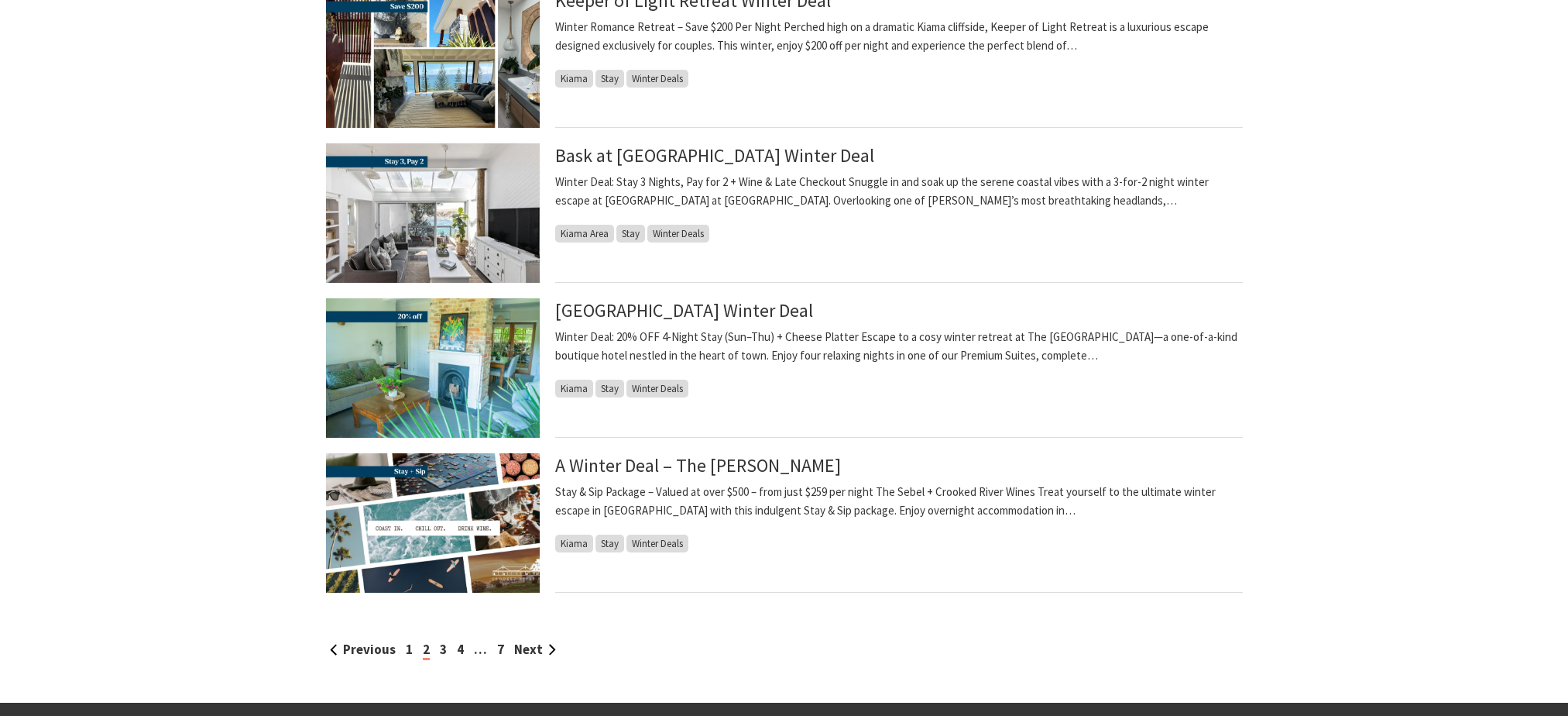
scroll to position [1395, 0]
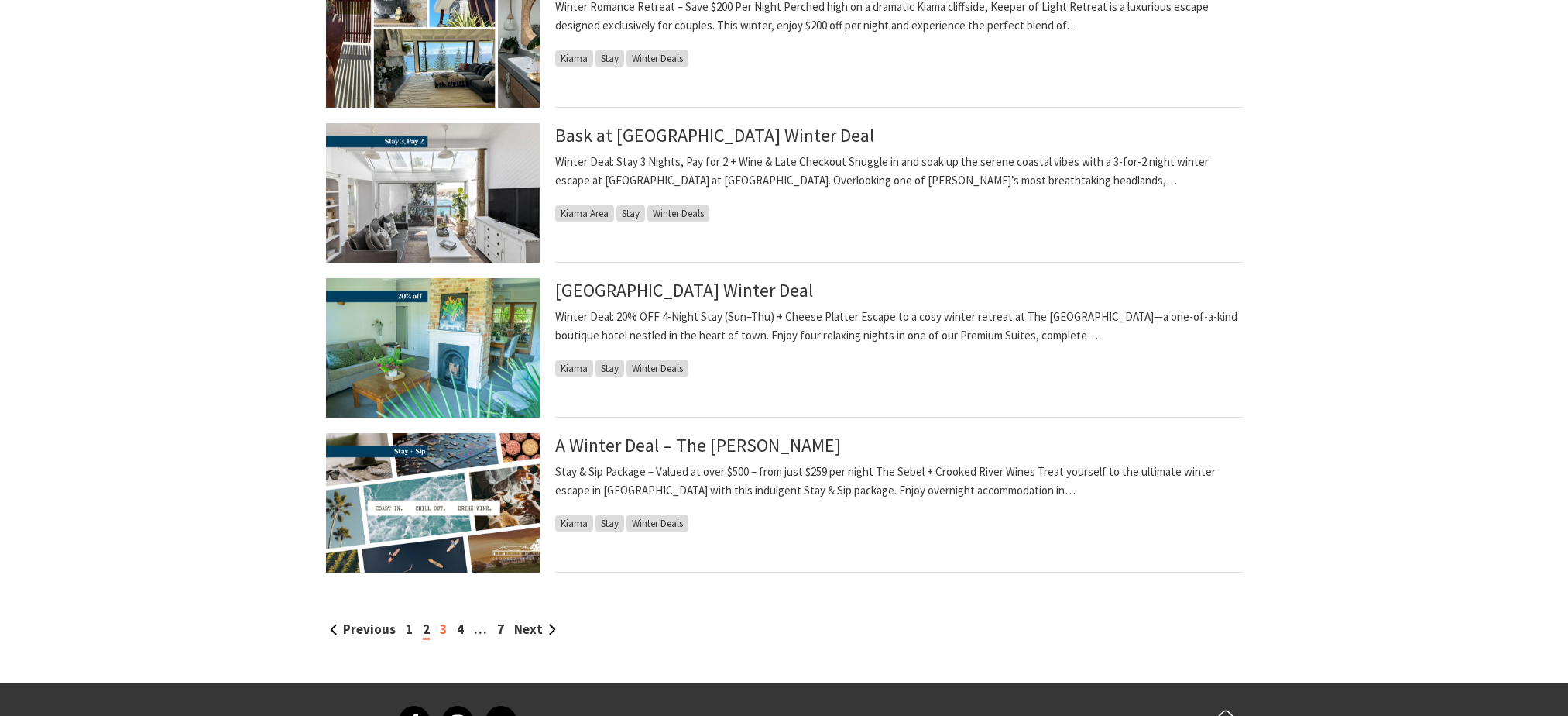
click at [443, 633] on link "3" at bounding box center [443, 629] width 7 height 17
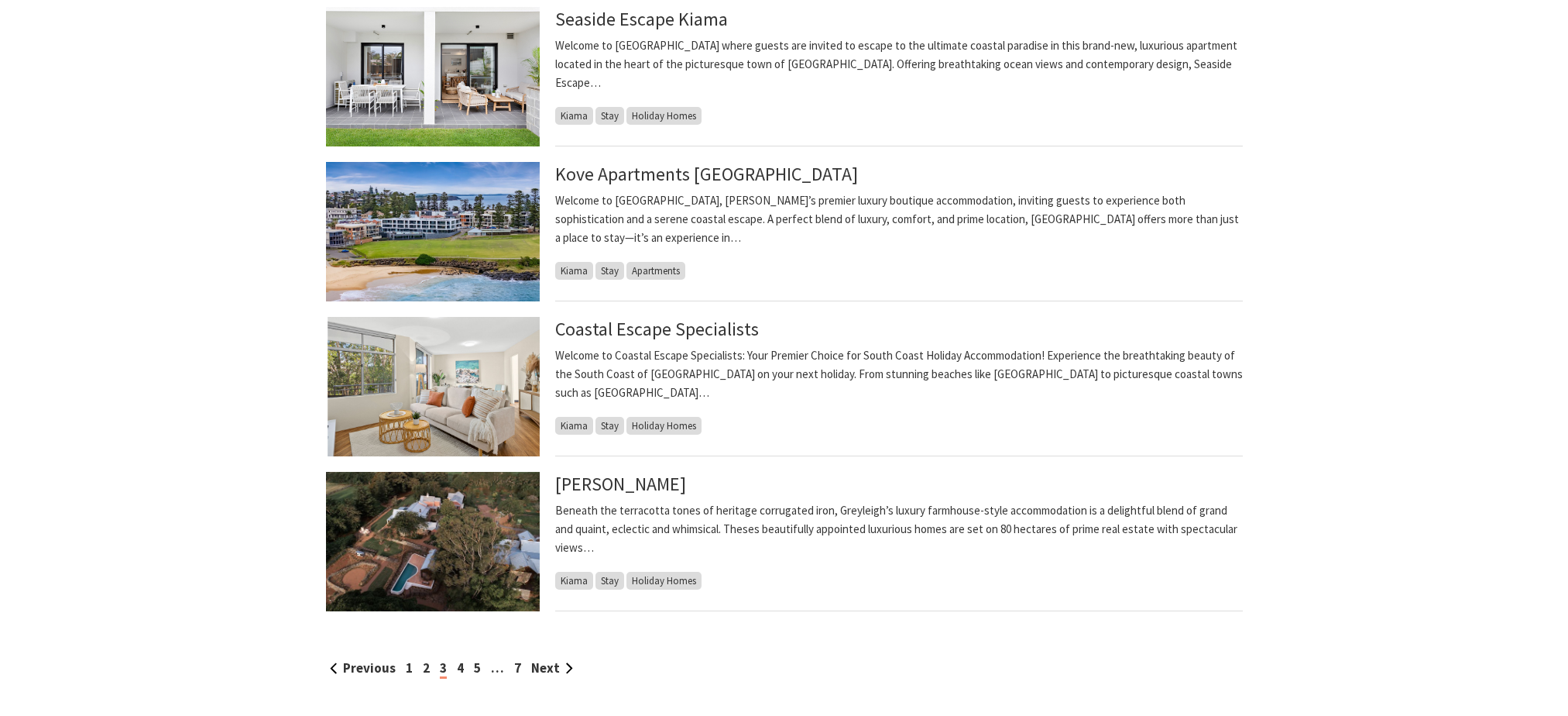
scroll to position [1472, 0]
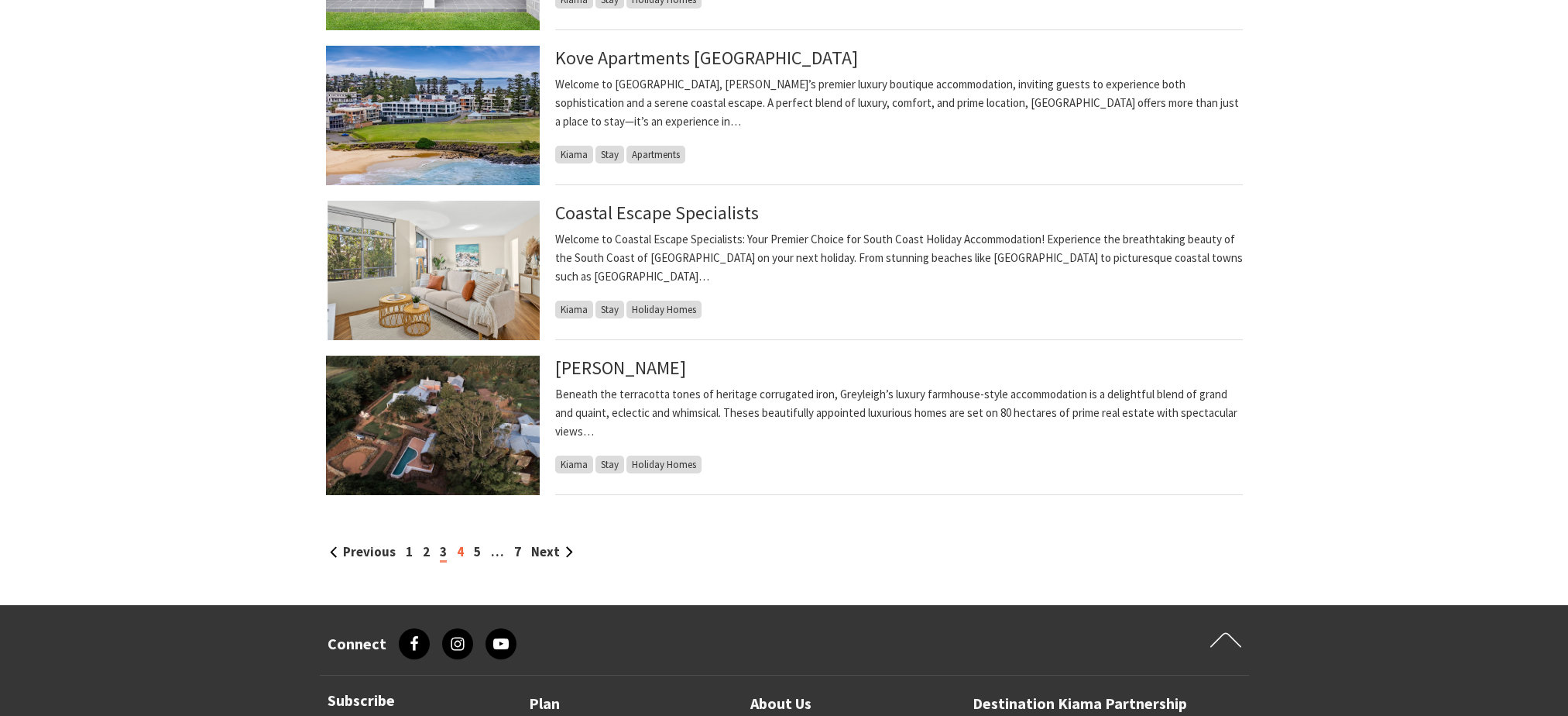
click at [457, 553] on link "4" at bounding box center [460, 552] width 7 height 17
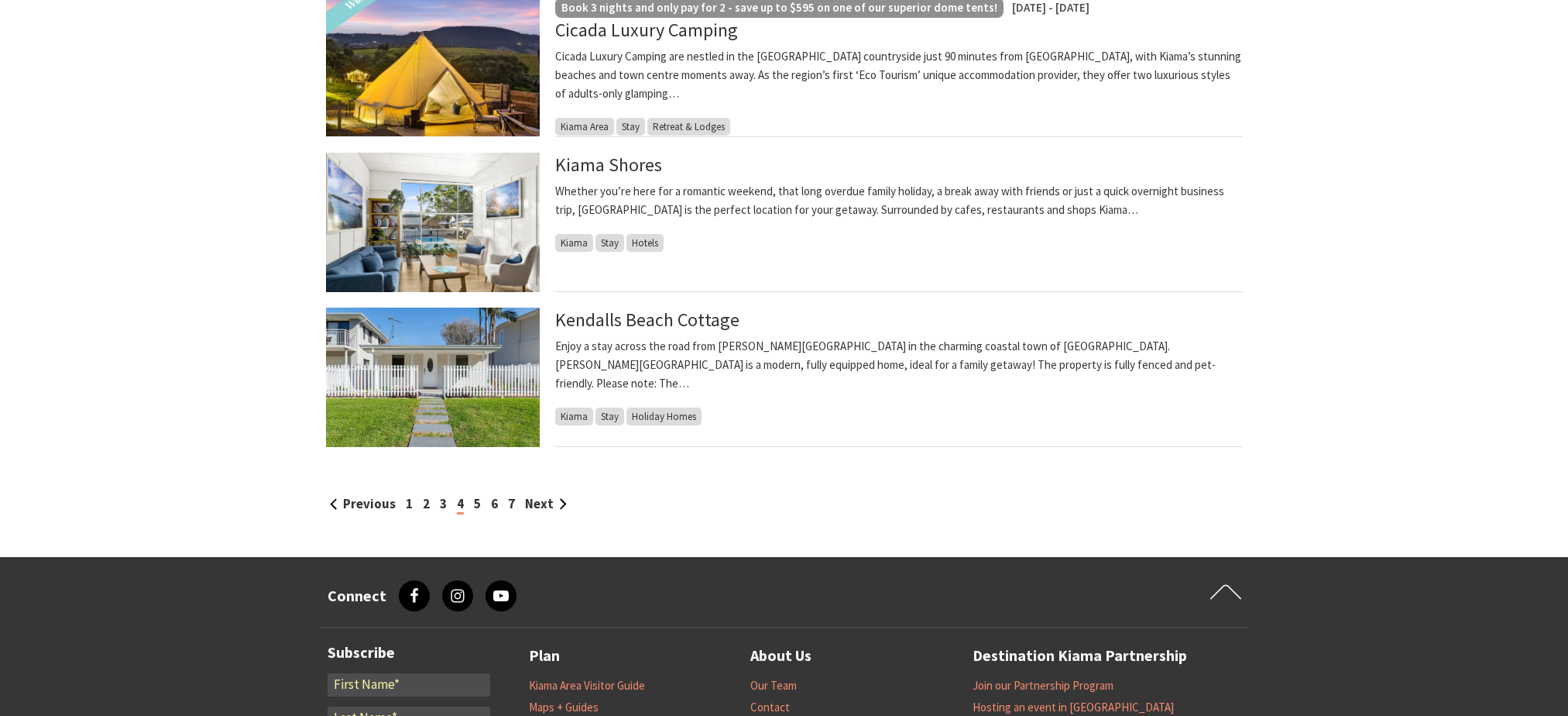
scroll to position [1549, 0]
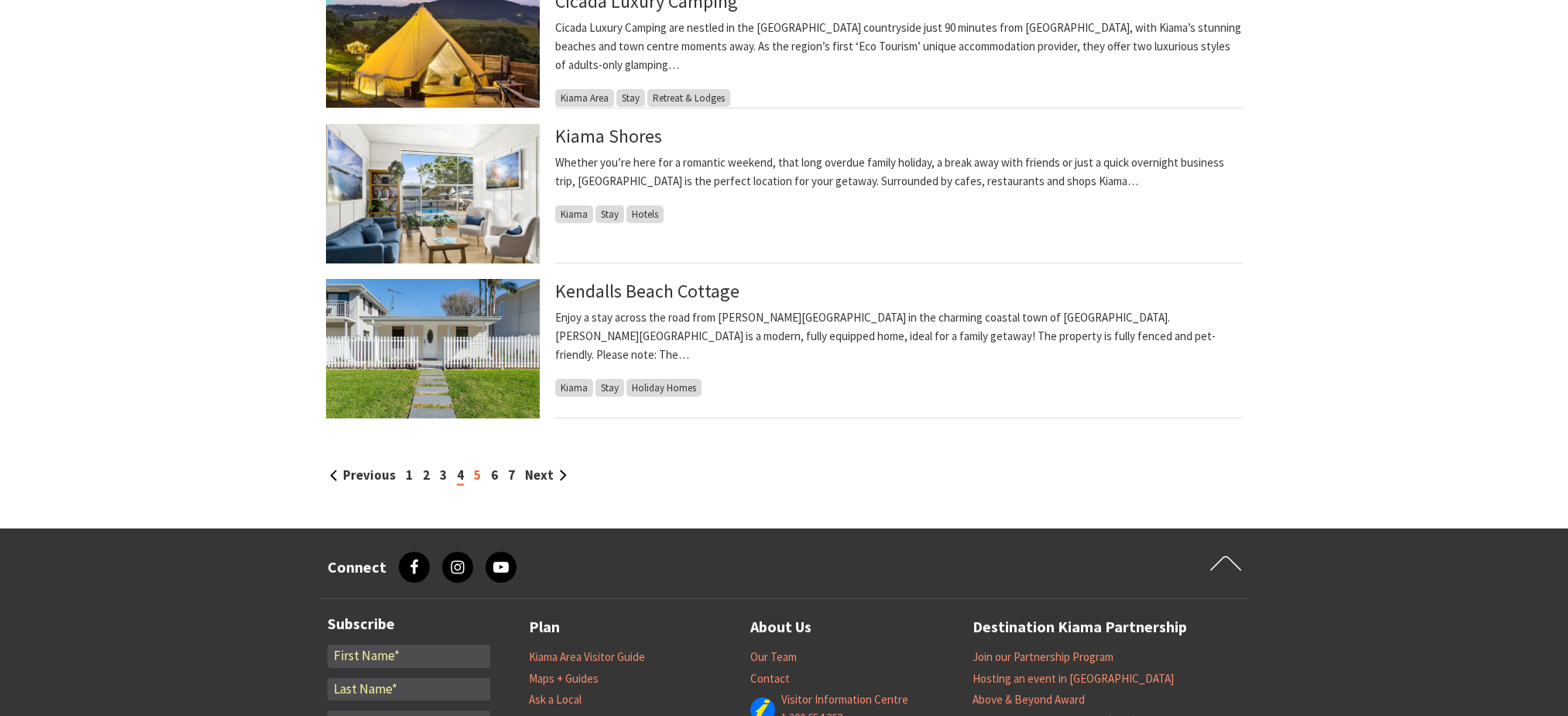
click at [476, 474] on link "5" at bounding box center [477, 474] width 7 height 17
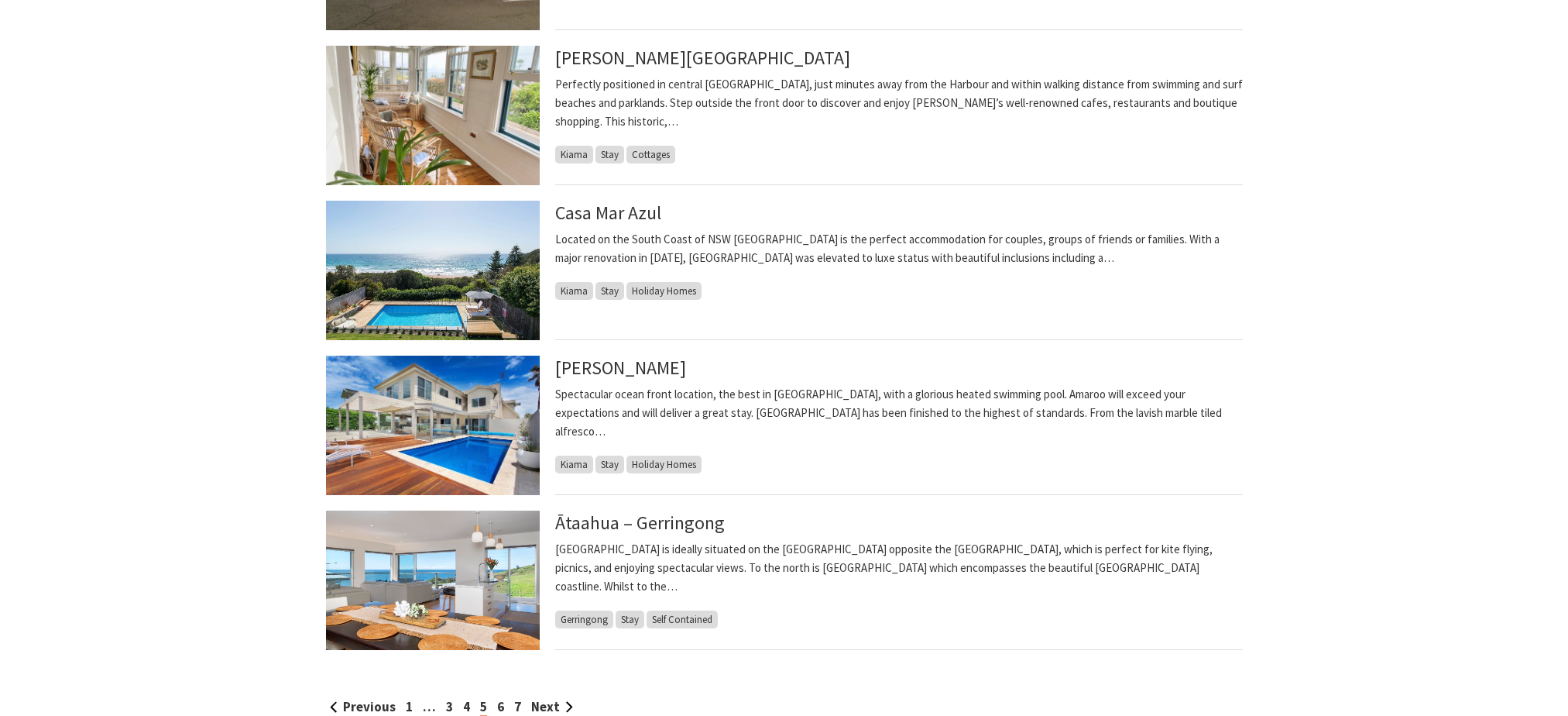
scroll to position [1395, 0]
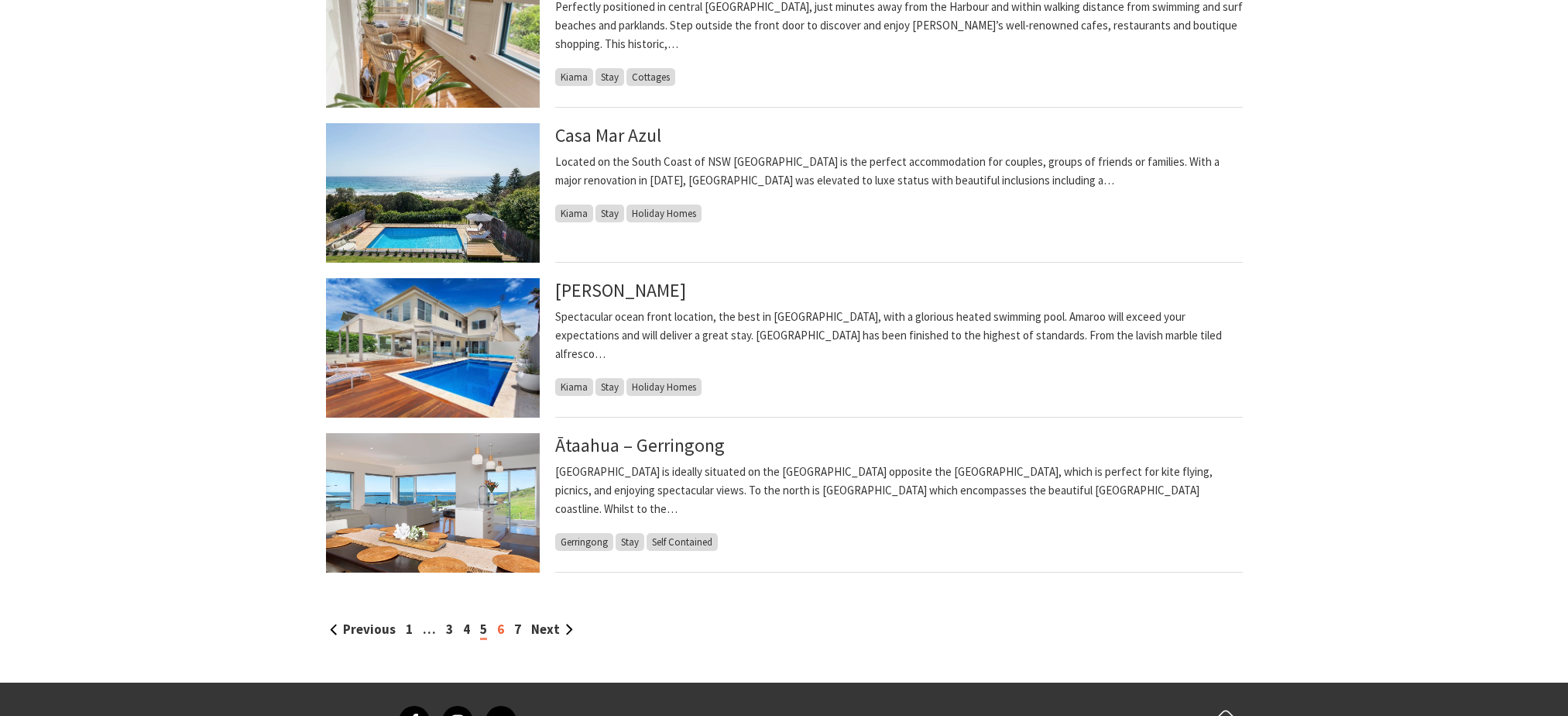
click at [497, 628] on link "6" at bounding box center [500, 629] width 7 height 17
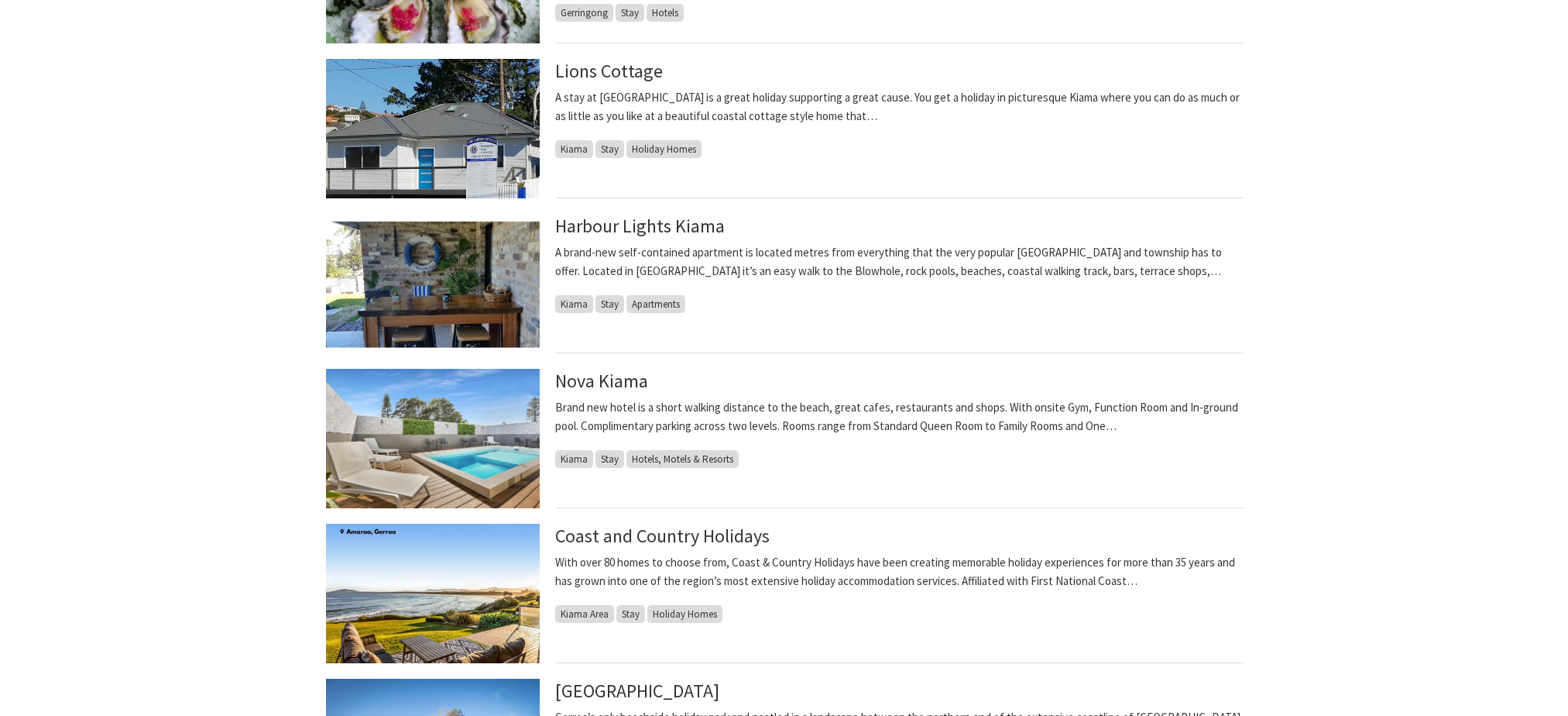
scroll to position [1162, 0]
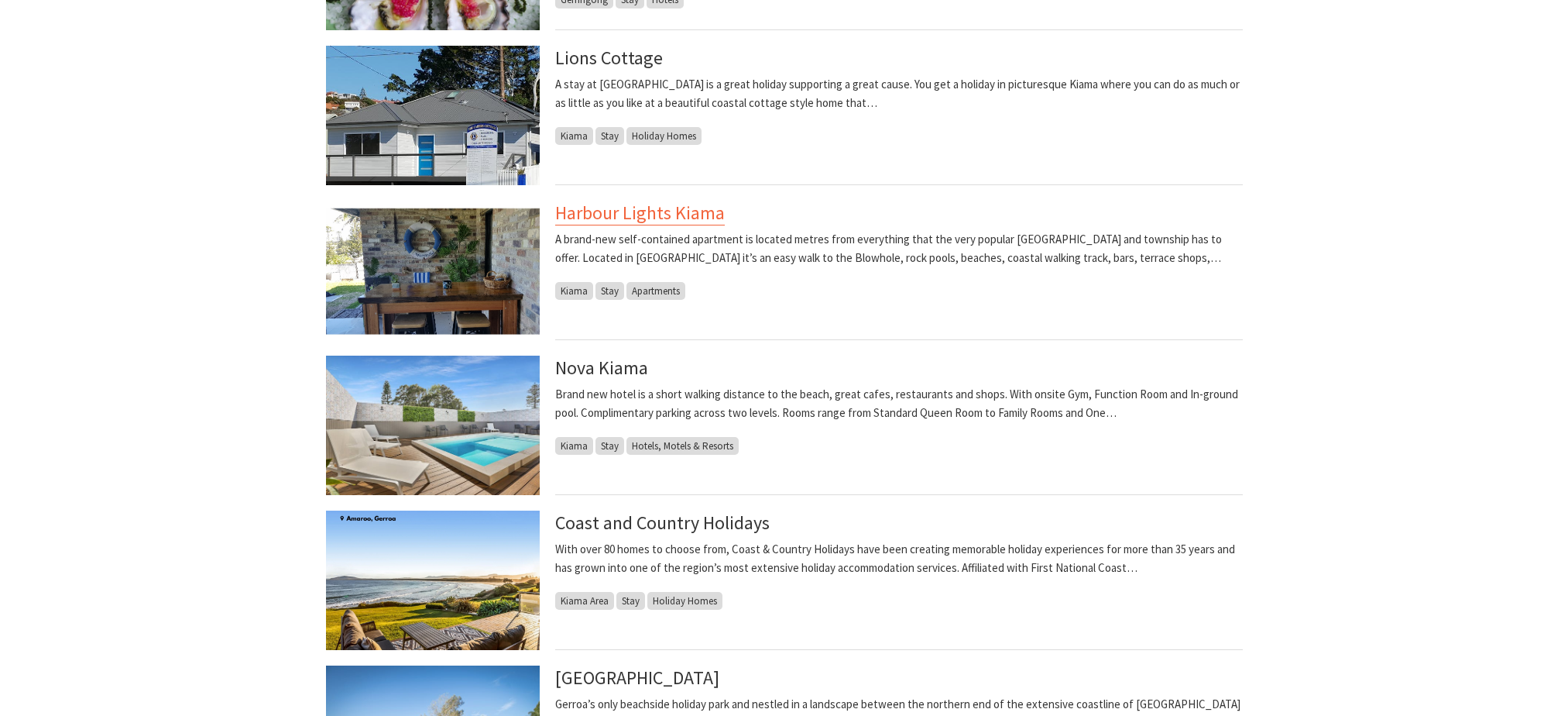
click at [703, 210] on link "Harbour Lights Kiama" at bounding box center [640, 213] width 170 height 25
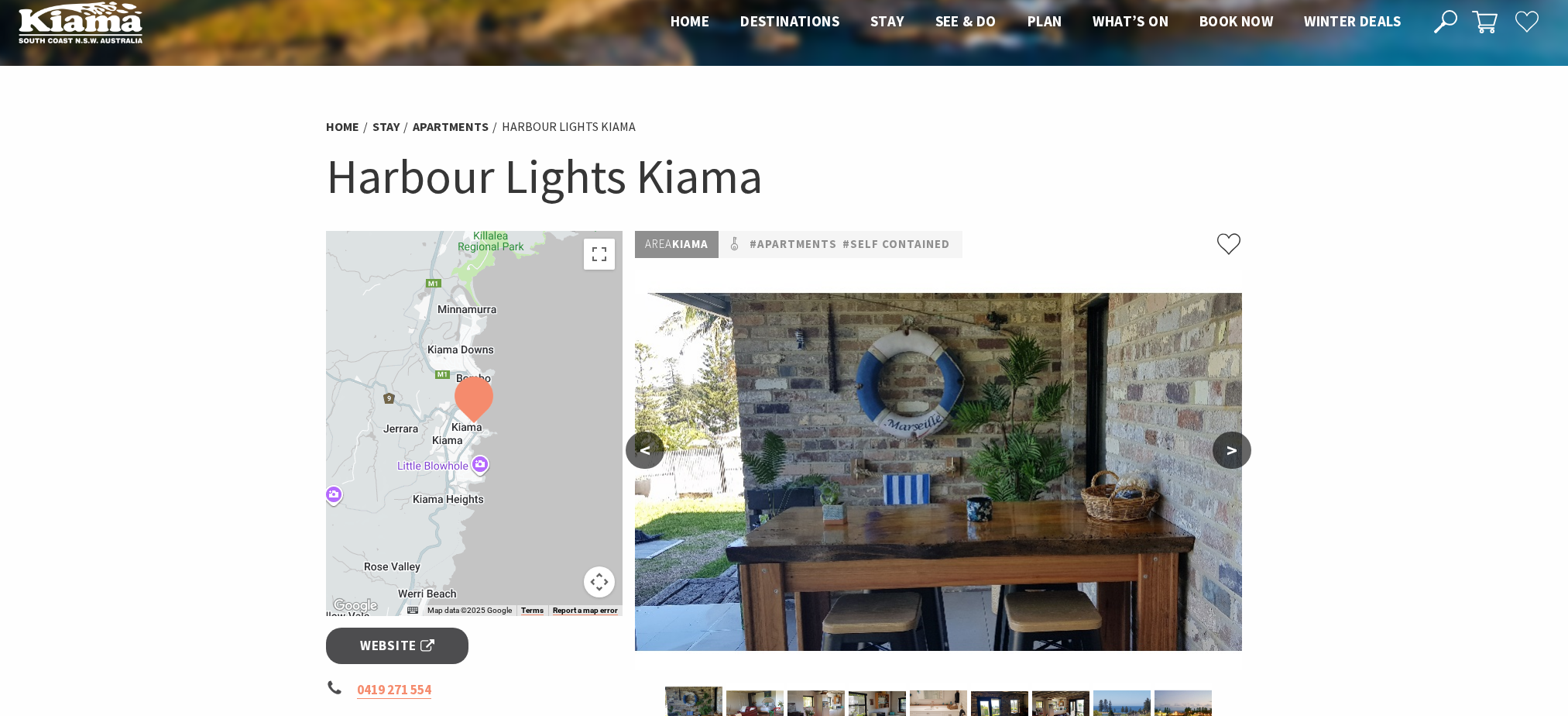
scroll to position [77, 0]
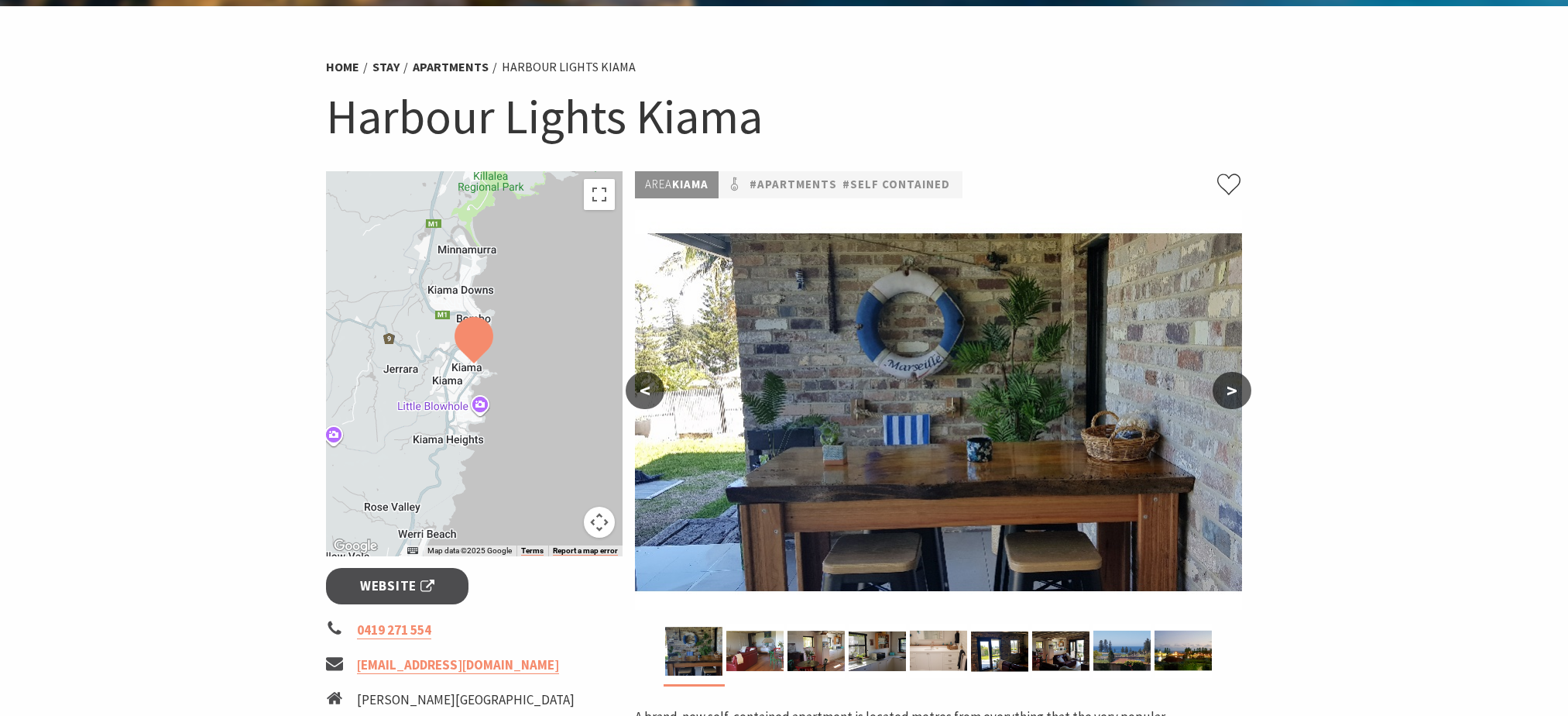
click at [1239, 395] on button ">" at bounding box center [1232, 390] width 39 height 37
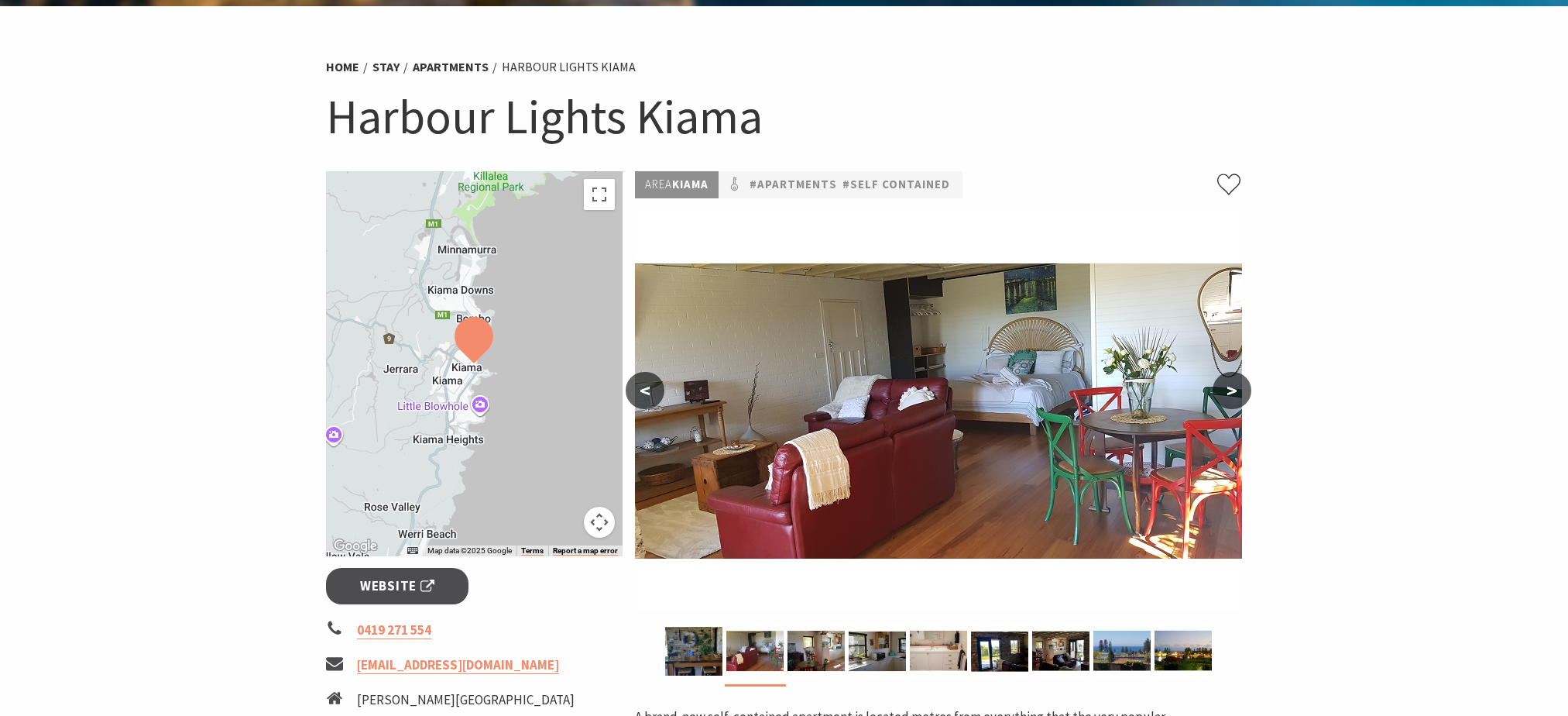
click at [1239, 395] on button ">" at bounding box center [1232, 390] width 39 height 37
